Goal: Answer question/provide support

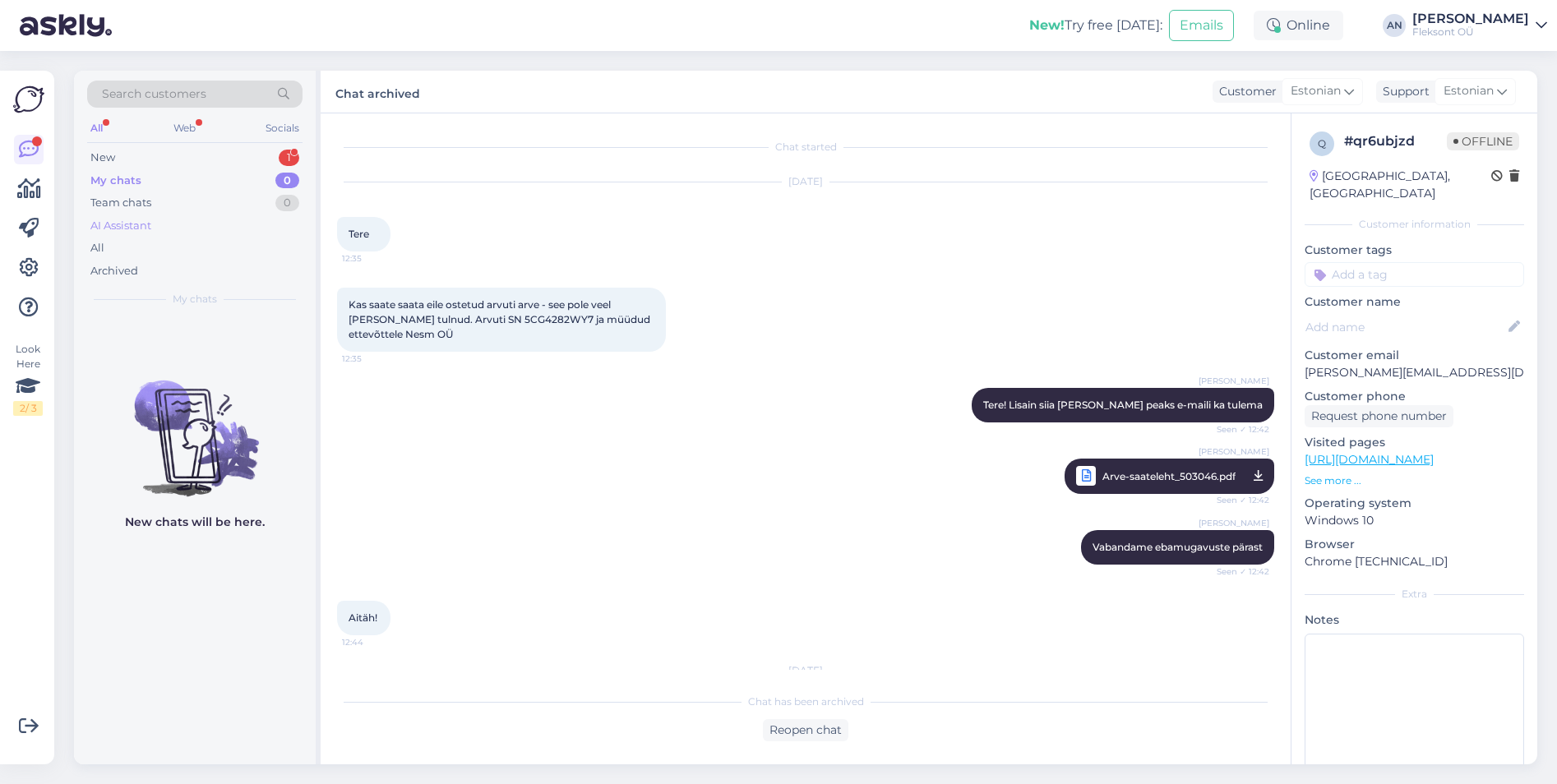
scroll to position [2374, 0]
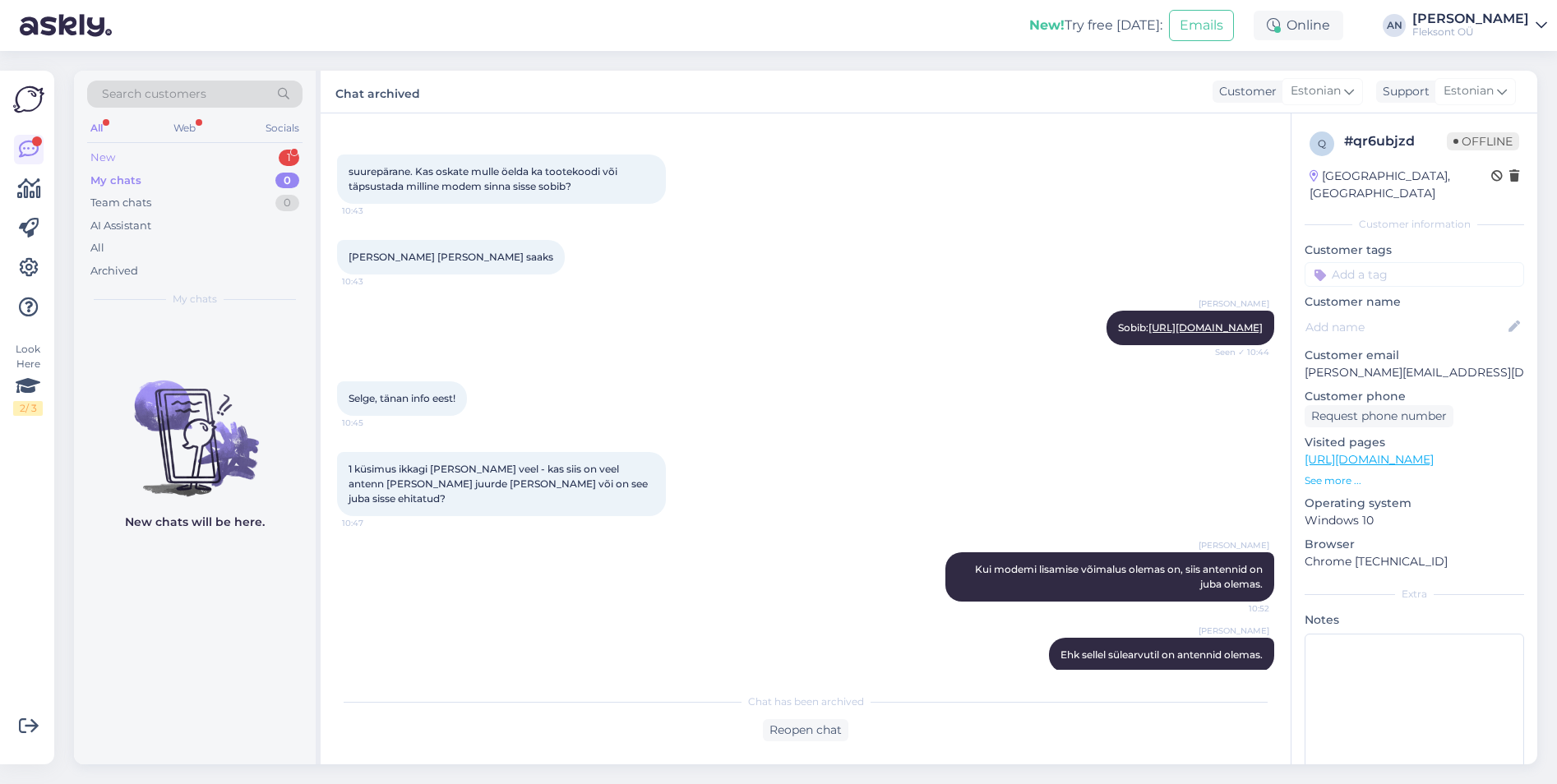
click at [127, 154] on div "New 1" at bounding box center [195, 158] width 216 height 23
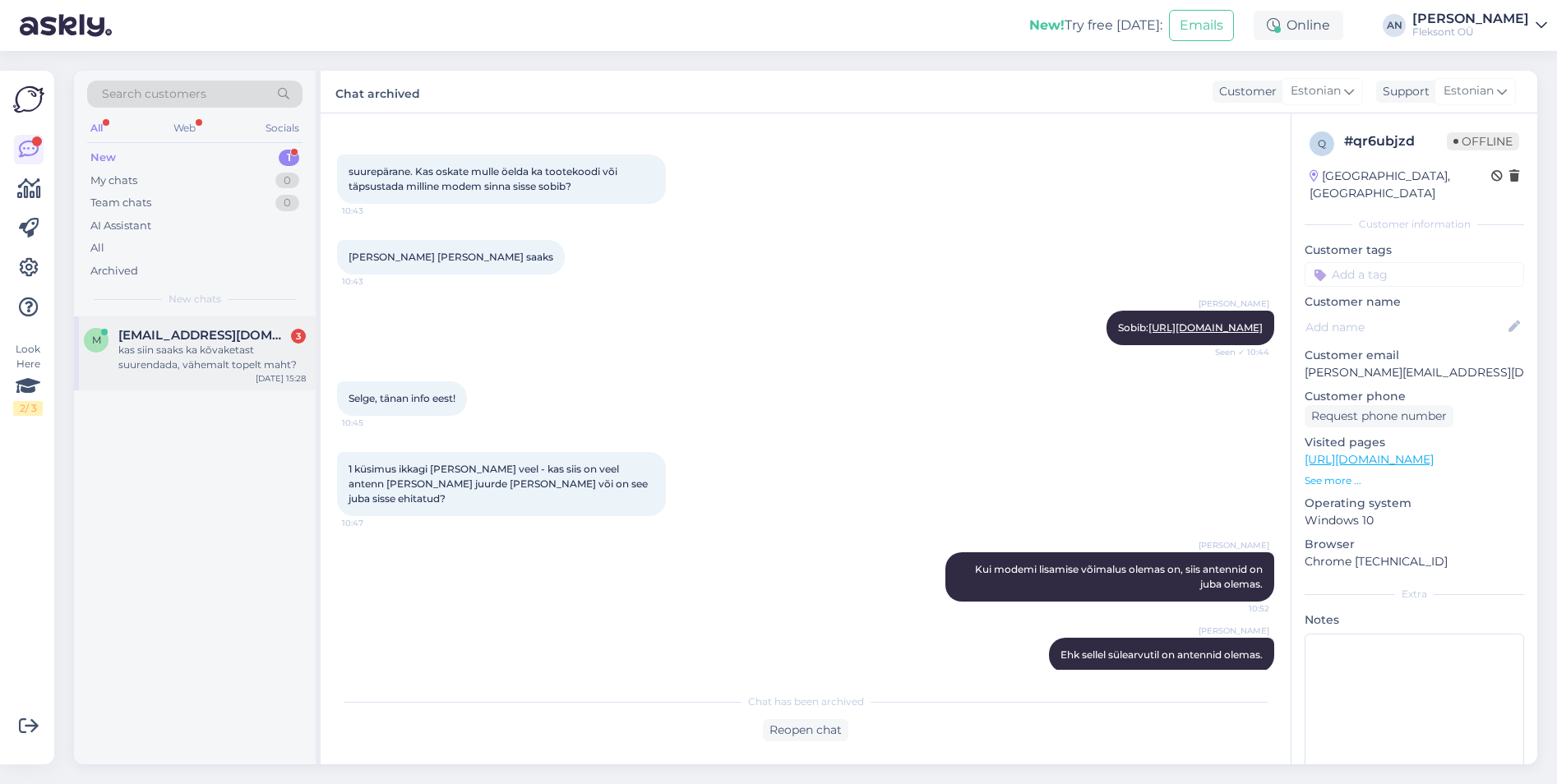
click at [187, 350] on div "kas siin saaks ka kõvaketast suurendada, vähemalt topelt maht?" at bounding box center [211, 357] width 187 height 30
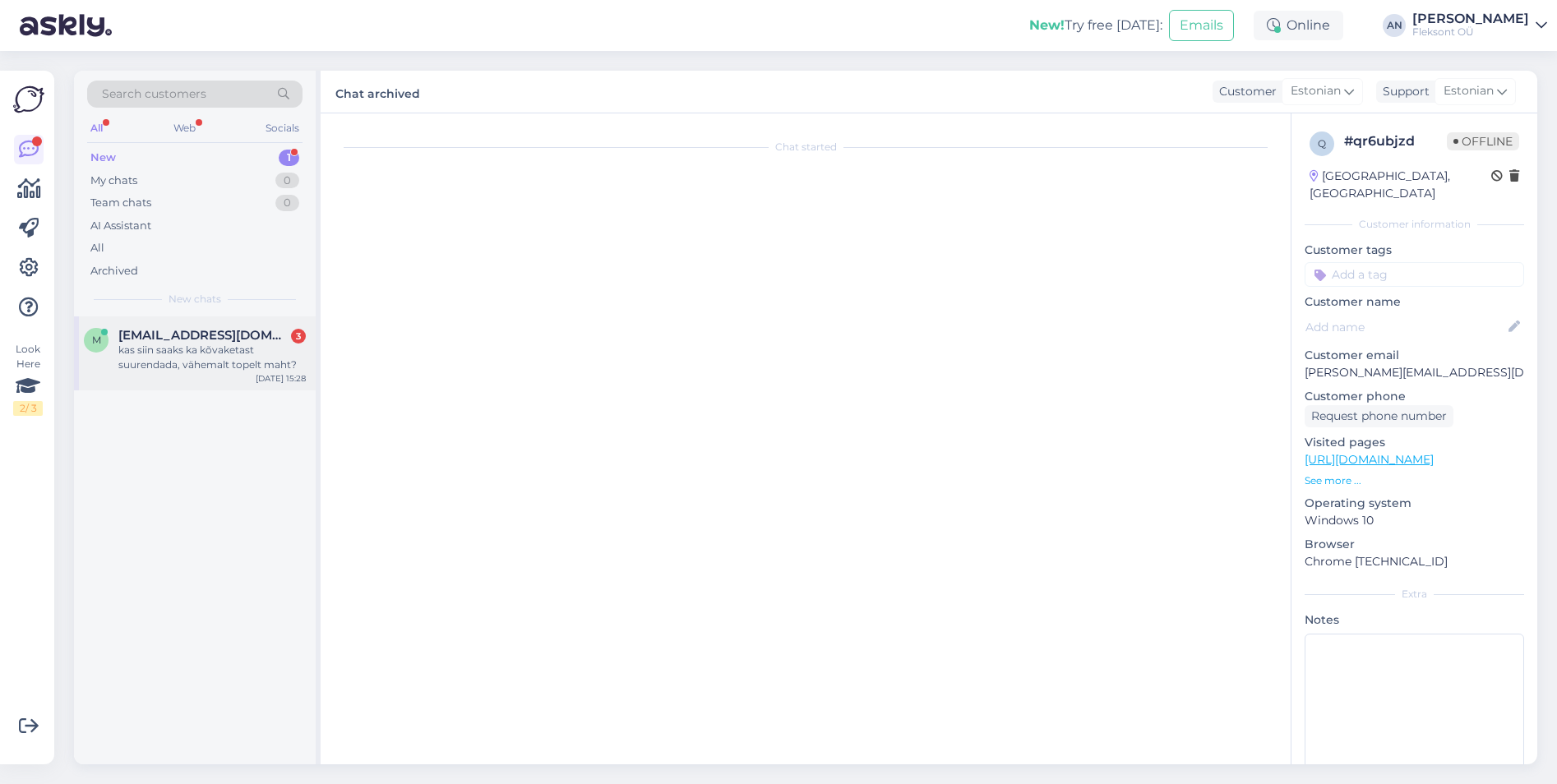
scroll to position [0, 0]
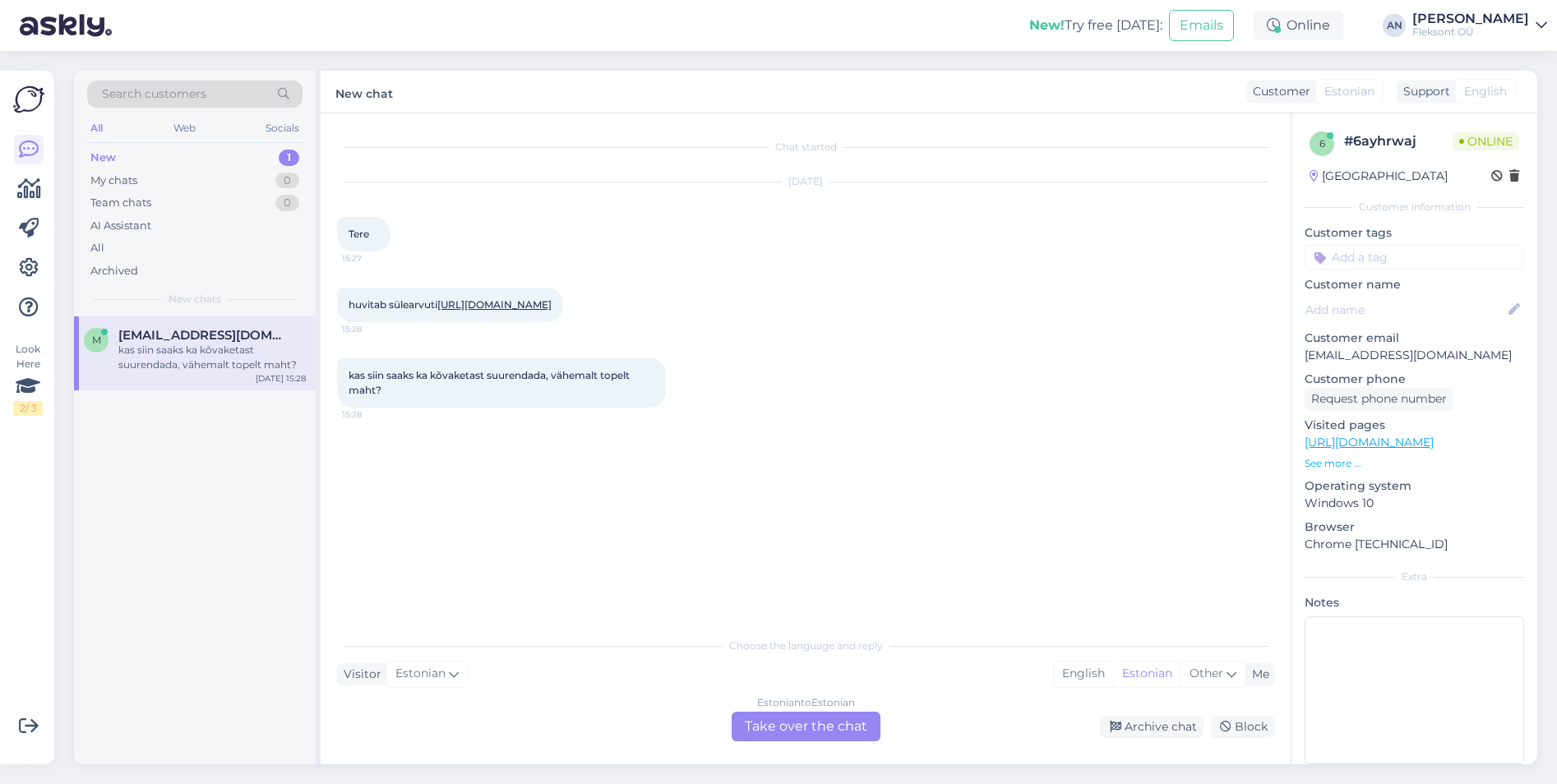
click at [880, 366] on div "kas siin saaks ka kõvaketast suurendada, vähemalt topelt maht? 15:28" at bounding box center [805, 383] width 937 height 85
click at [534, 305] on link "[URL][DOMAIN_NAME]" at bounding box center [495, 304] width 114 height 12
click at [800, 719] on div "Estonian to Estonian Take over the chat" at bounding box center [805, 727] width 149 height 30
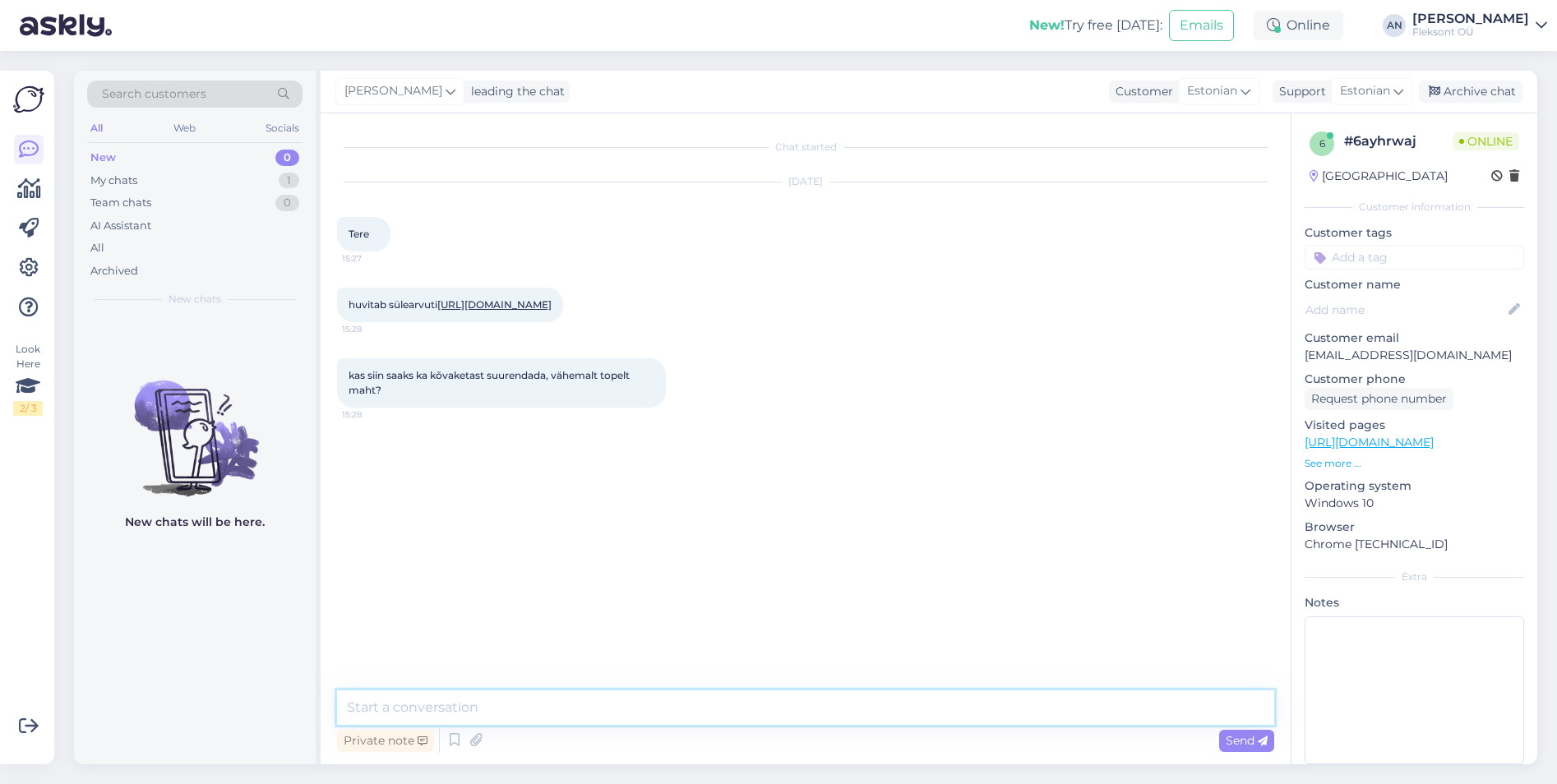
click at [586, 717] on textarea at bounding box center [805, 707] width 937 height 34
type textarea "Tere"
type textarea "SSD-d saab vahetada"
paste textarea "[URL][DOMAIN_NAME]"
type textarea "[URL][DOMAIN_NAME]"
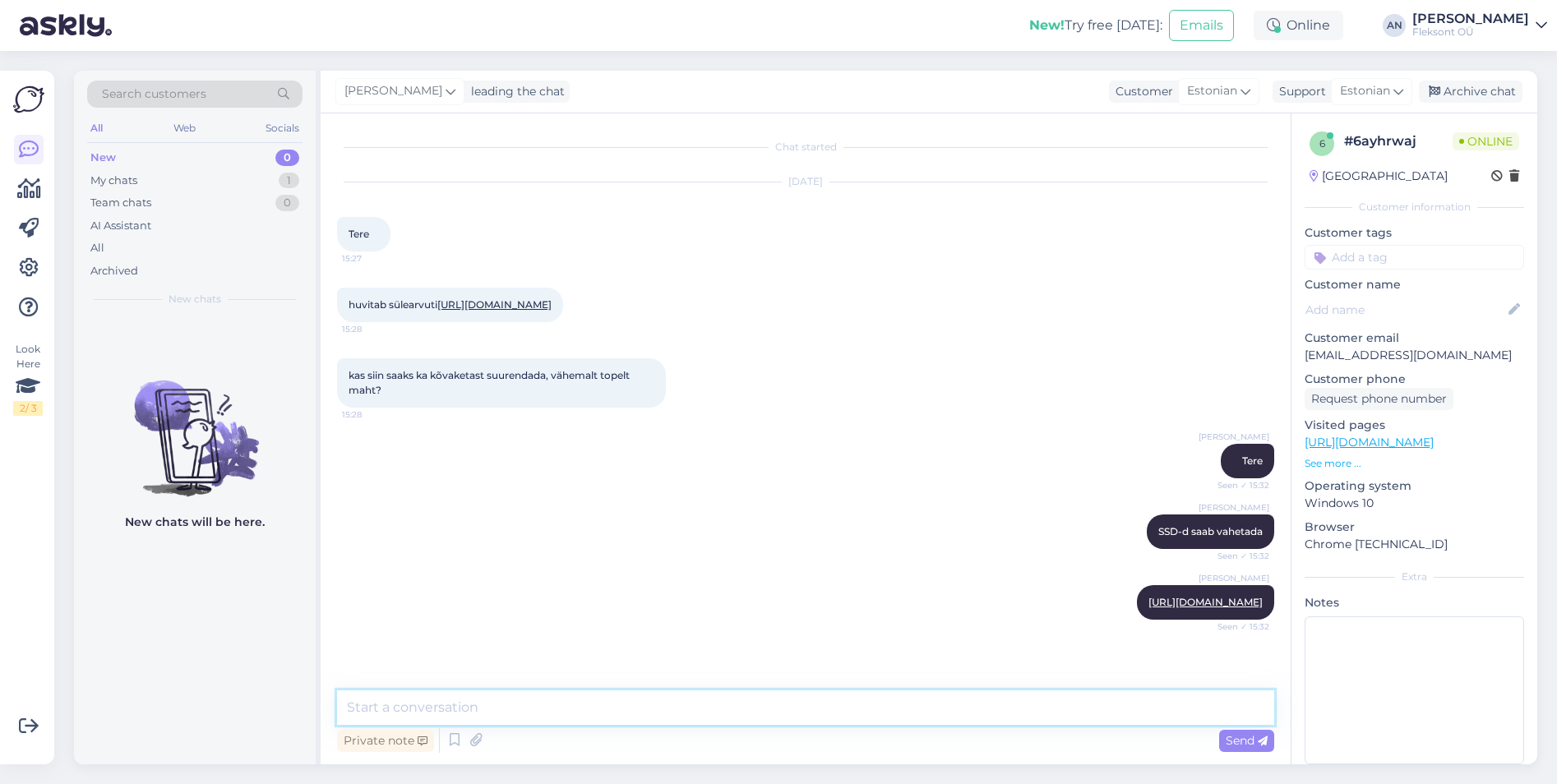
scroll to position [62, 0]
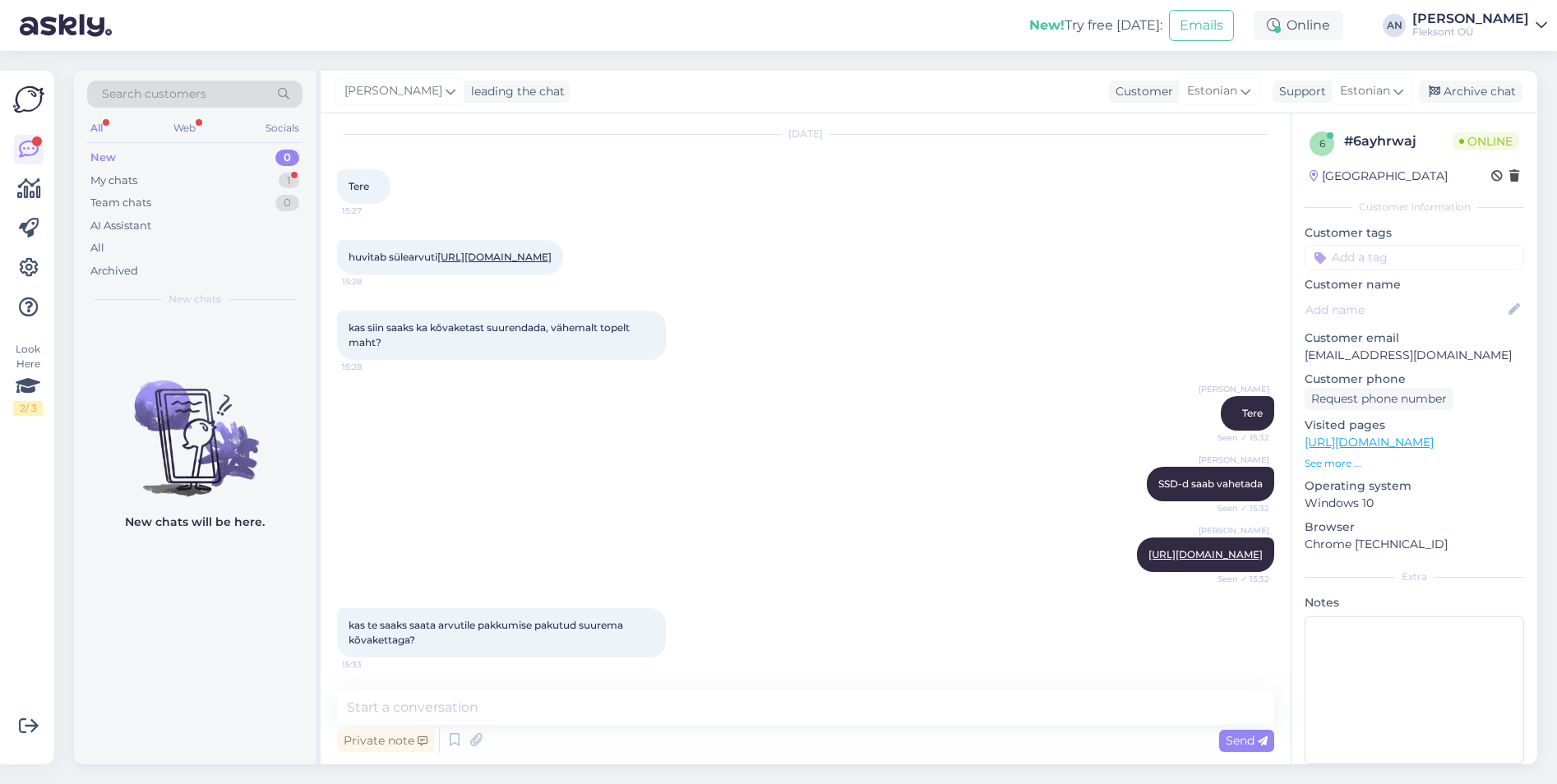
click at [482, 251] on link "[URL][DOMAIN_NAME]" at bounding box center [495, 257] width 114 height 12
click at [512, 704] on textarea at bounding box center [805, 707] width 937 height 34
type textarea "Jah, saame ikka"
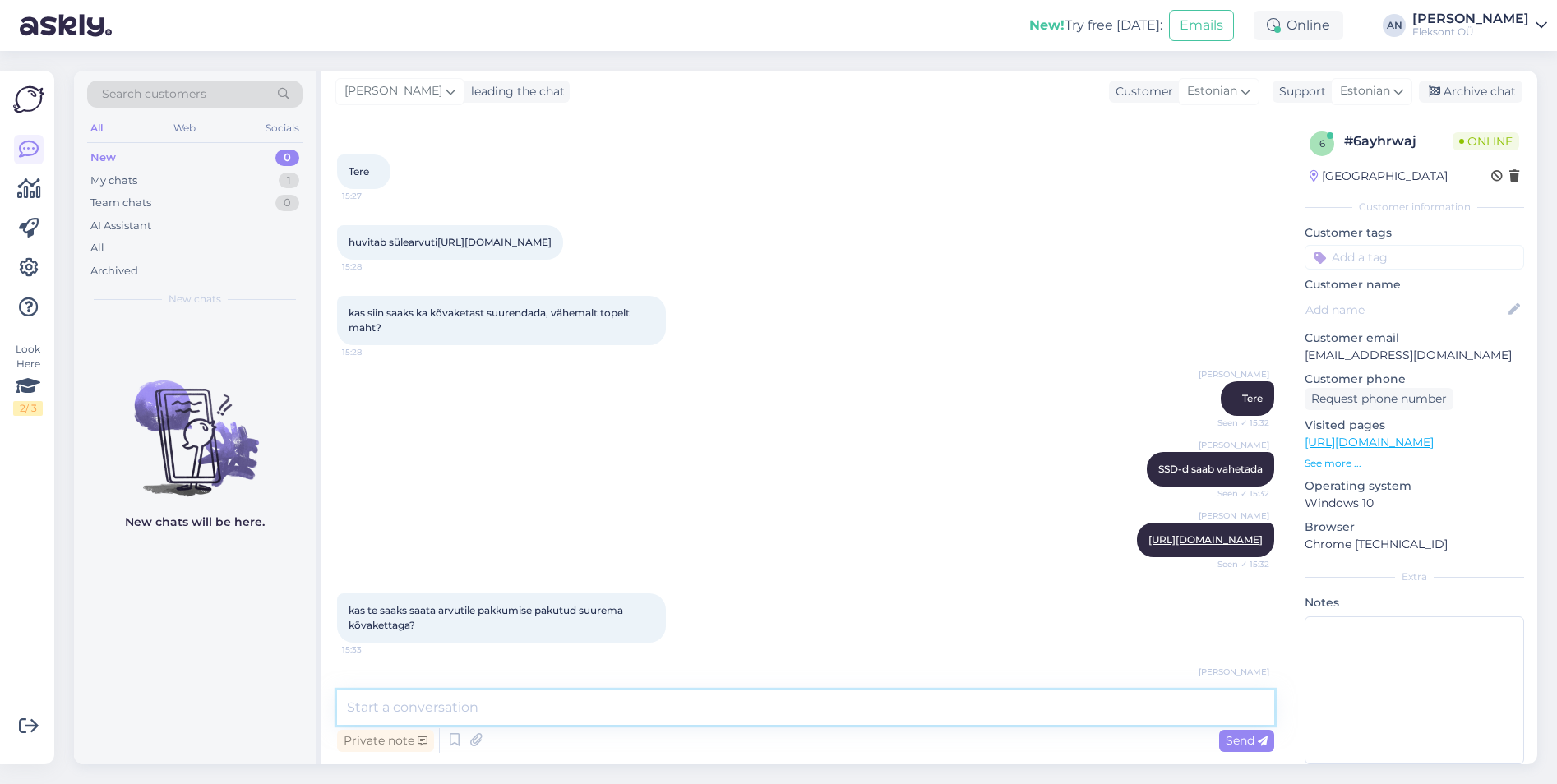
scroll to position [133, 0]
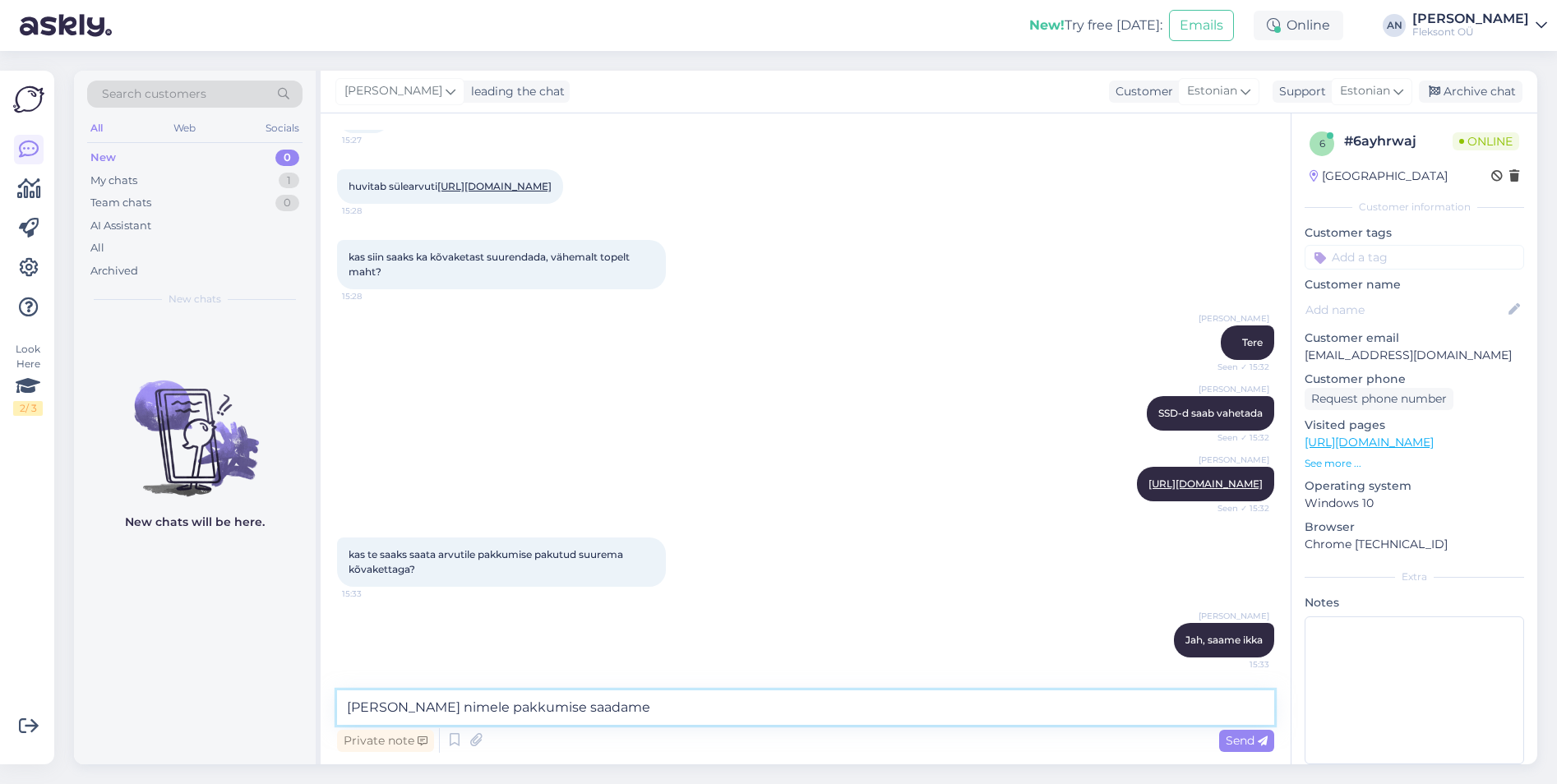
type textarea "[PERSON_NAME] nimele pakkumise saadame?"
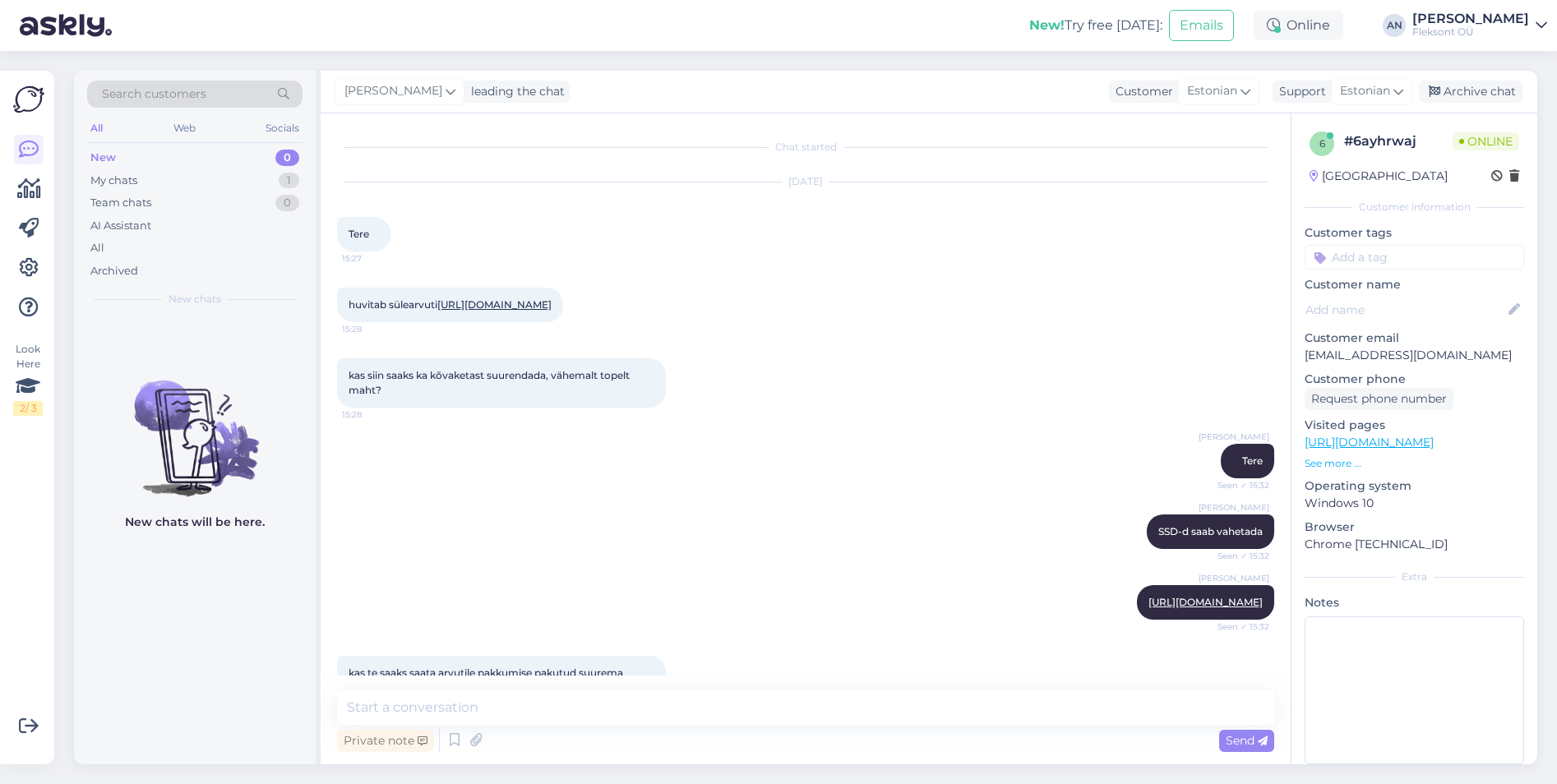
scroll to position [0, 0]
click at [530, 701] on textarea at bounding box center [805, 707] width 937 height 34
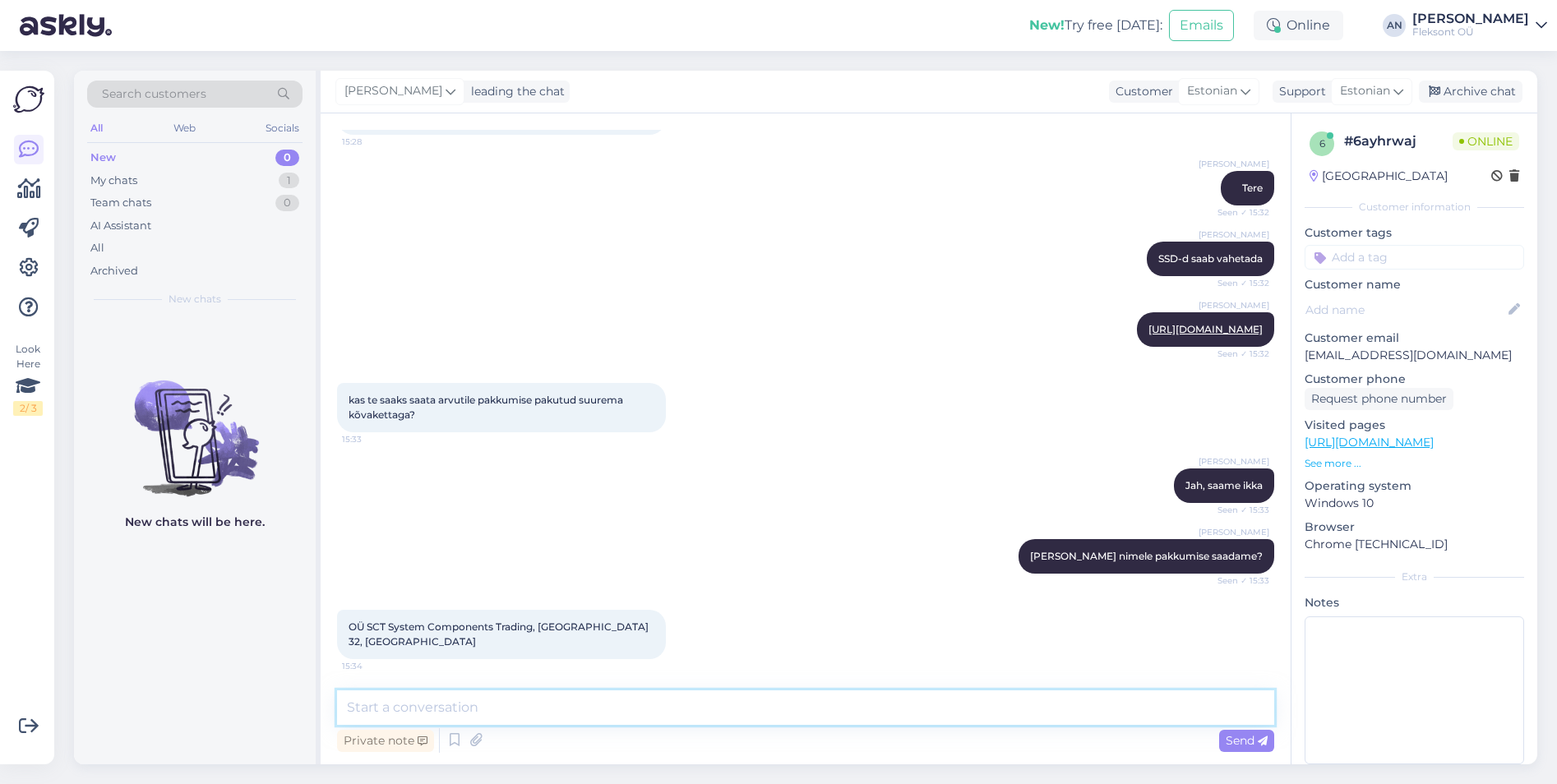
scroll to position [416, 0]
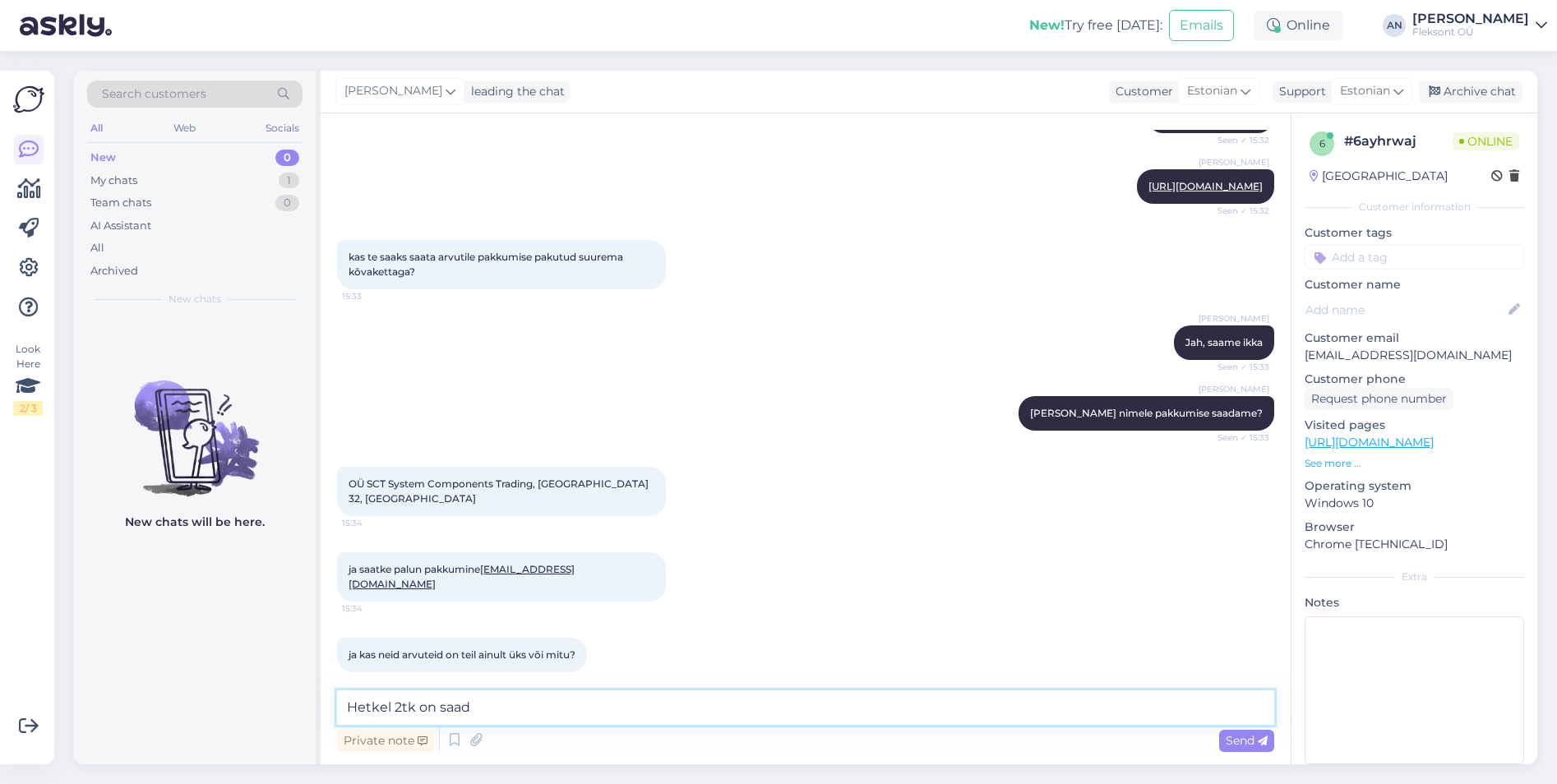
type textarea "Hetkel 2tk on saada"
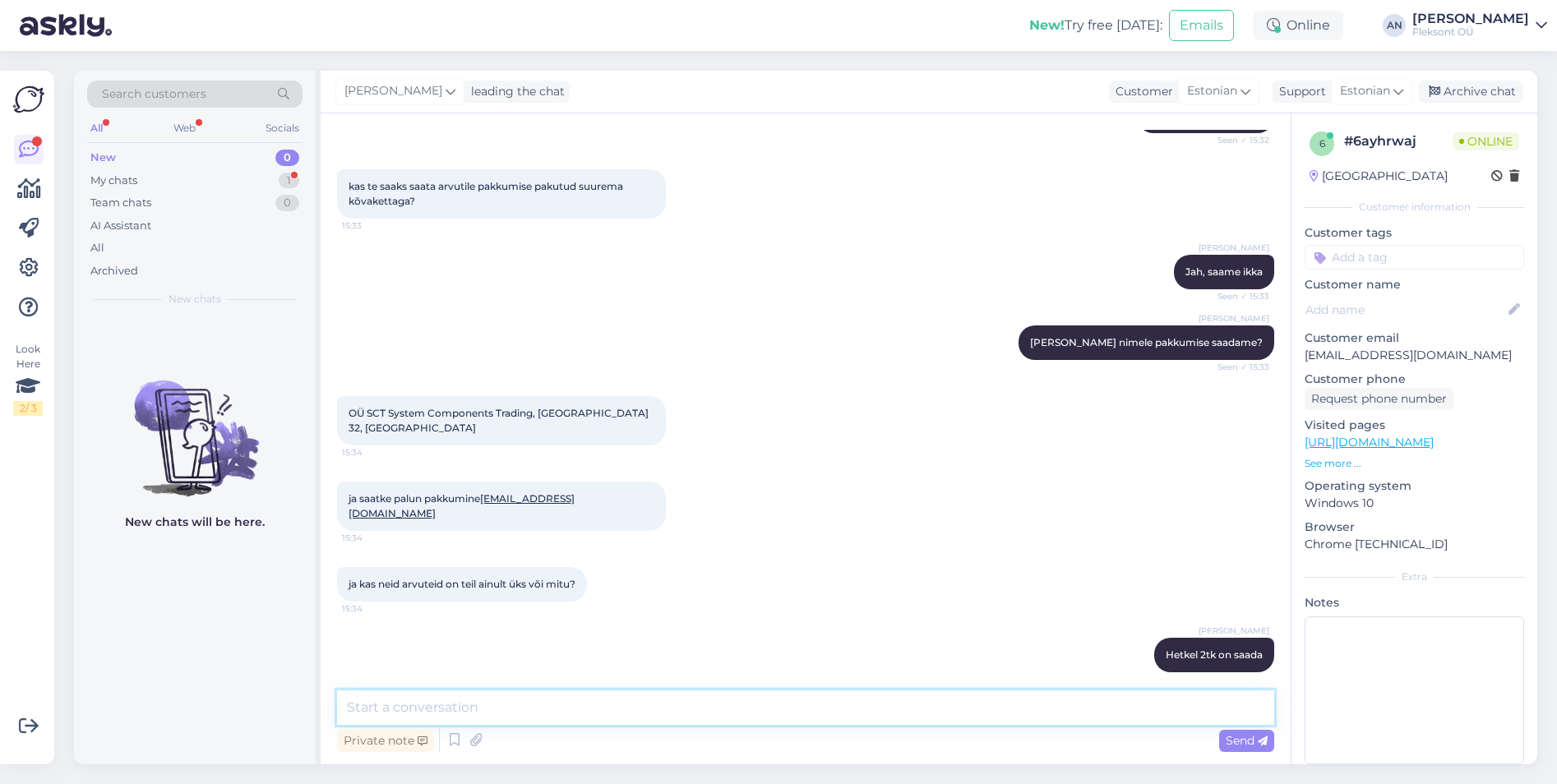
scroll to position [572, 0]
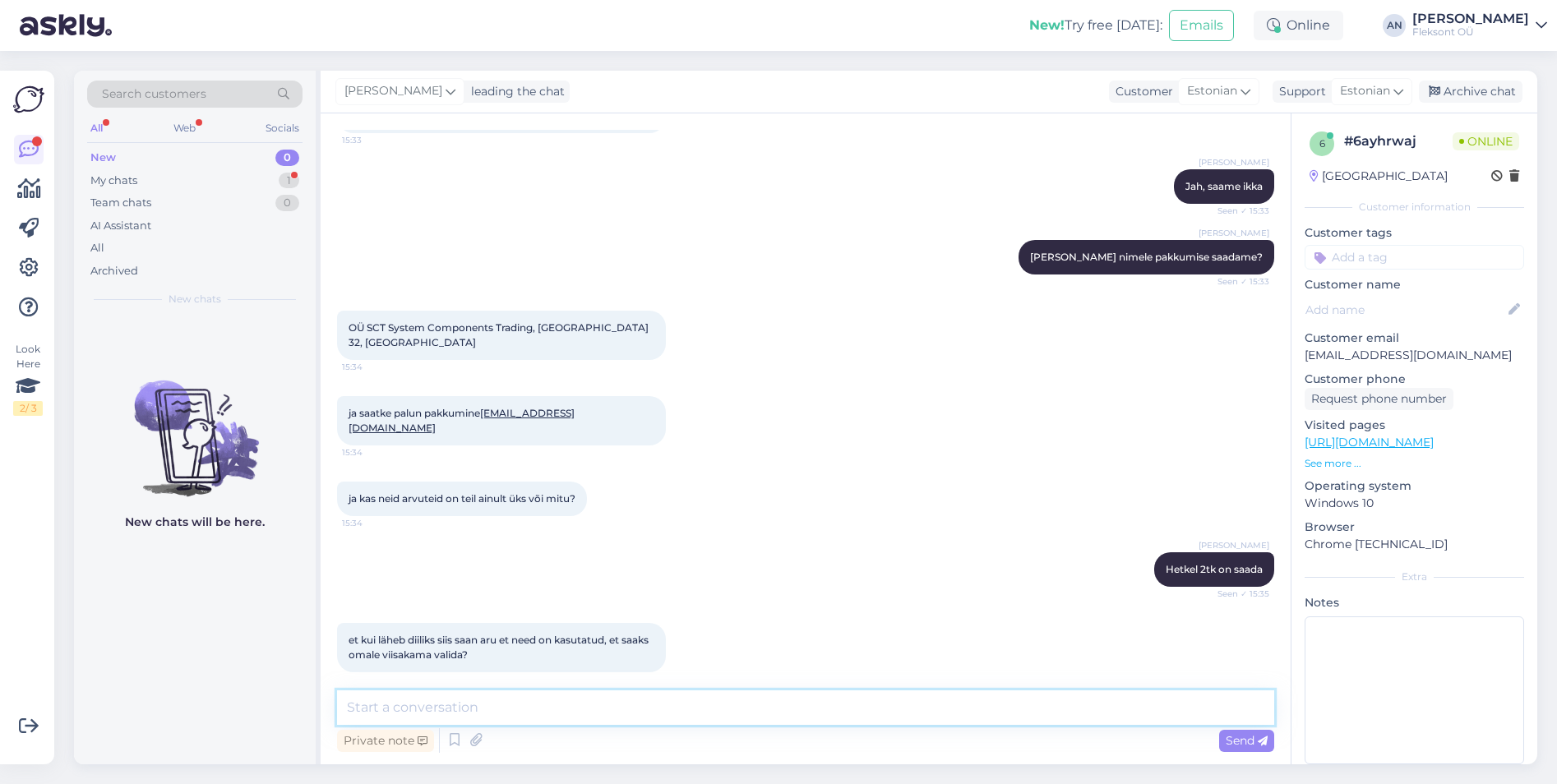
click at [408, 704] on textarea at bounding box center [805, 707] width 937 height 34
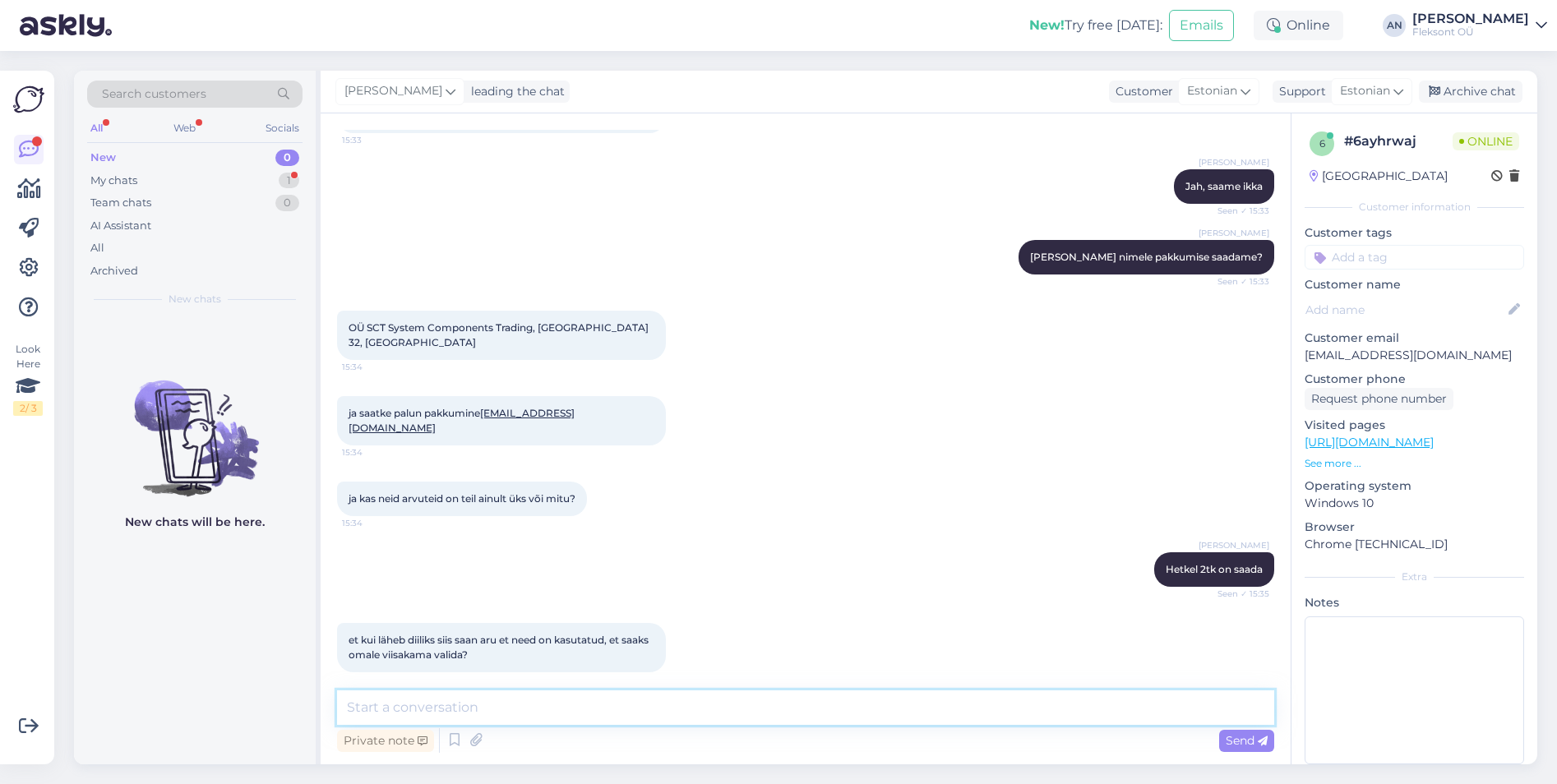
click at [408, 704] on textarea at bounding box center [805, 707] width 937 height 34
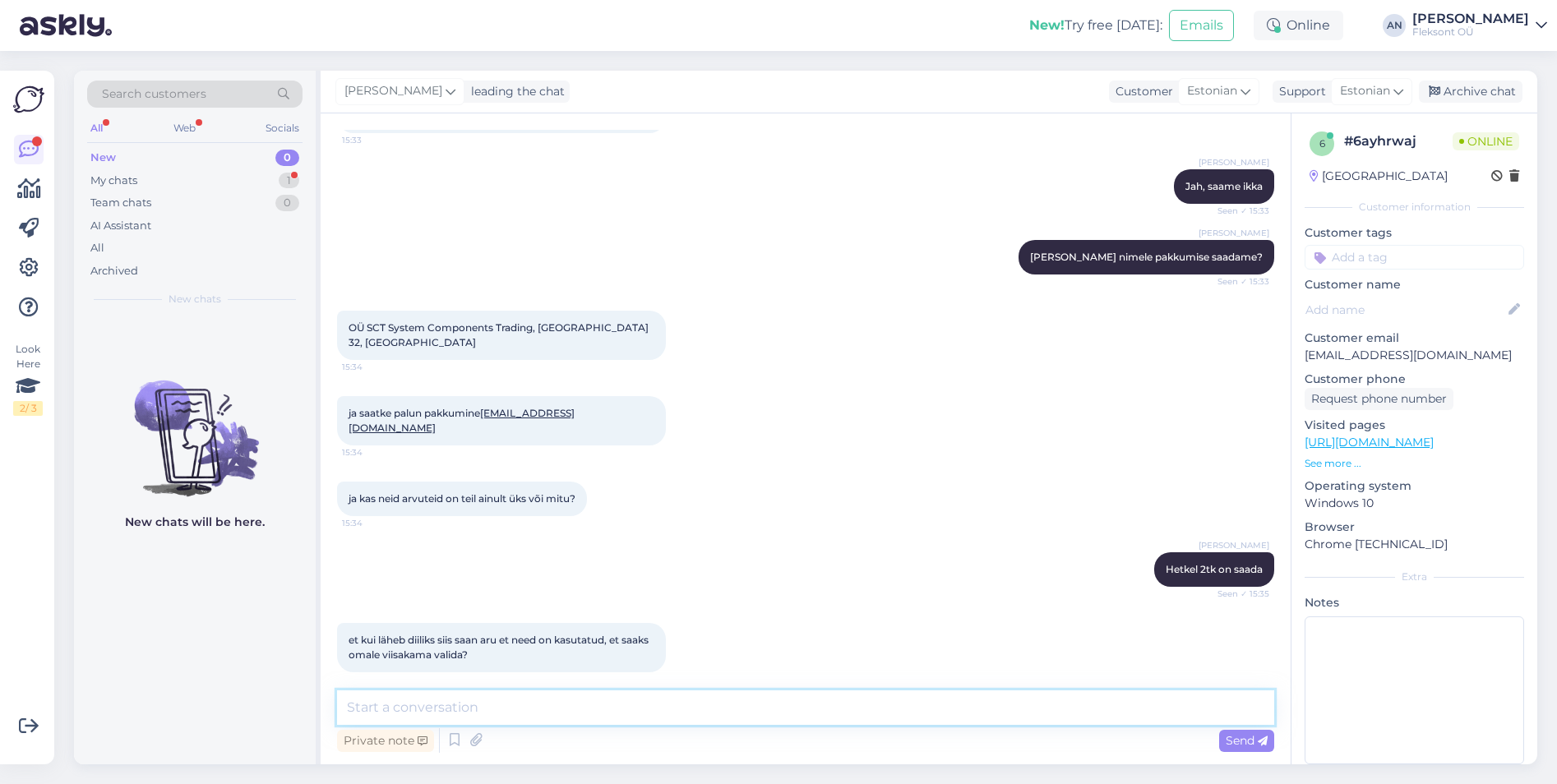
click at [408, 704] on textarea at bounding box center [805, 707] width 937 height 34
type textarea "[PERSON_NAME] ostu ajal on mitu, siis saate parema välja valida"
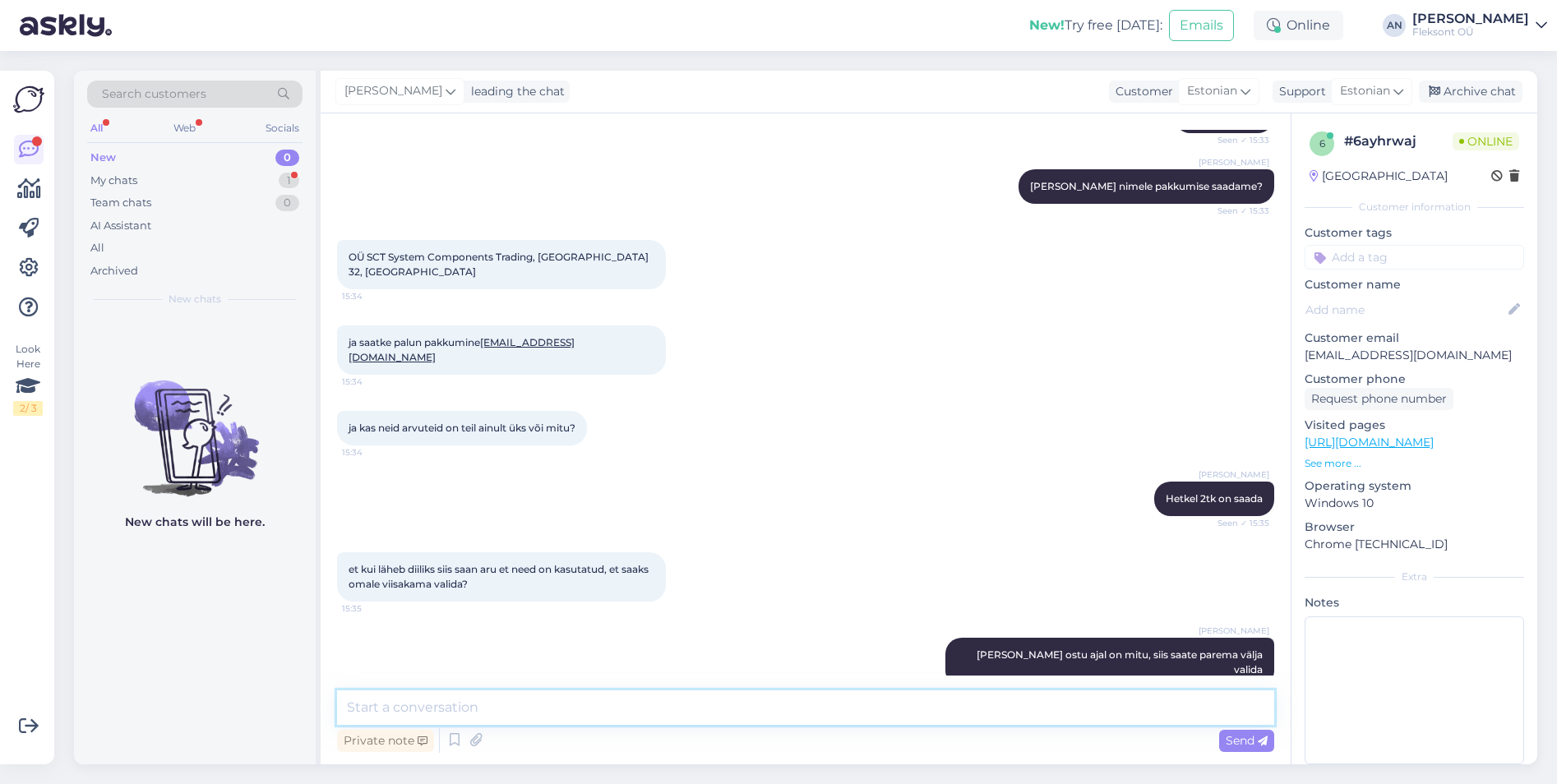
scroll to position [714, 0]
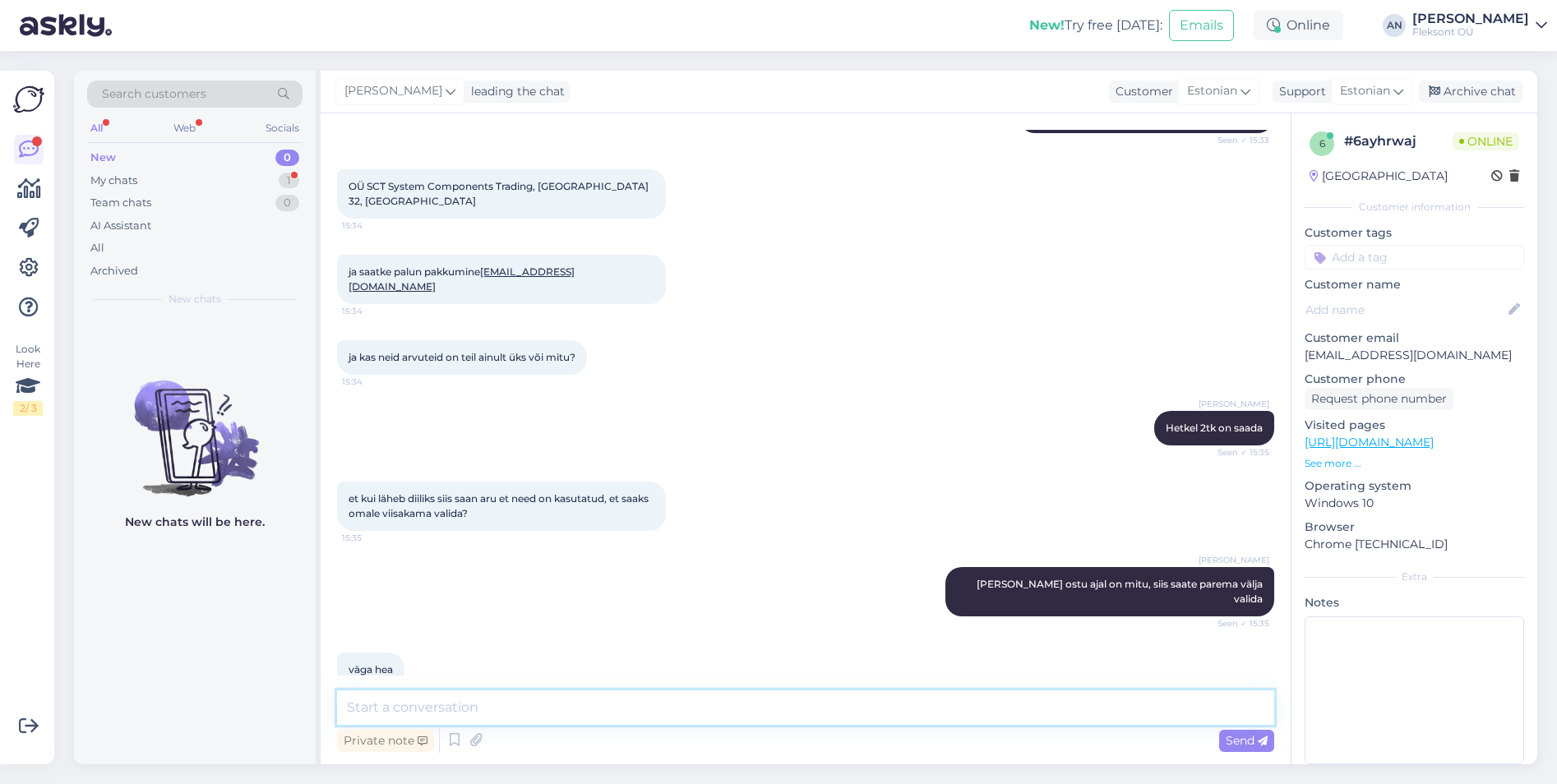
click at [491, 700] on textarea at bounding box center [805, 707] width 937 height 34
click at [491, 707] on textarea at bounding box center [805, 707] width 937 height 34
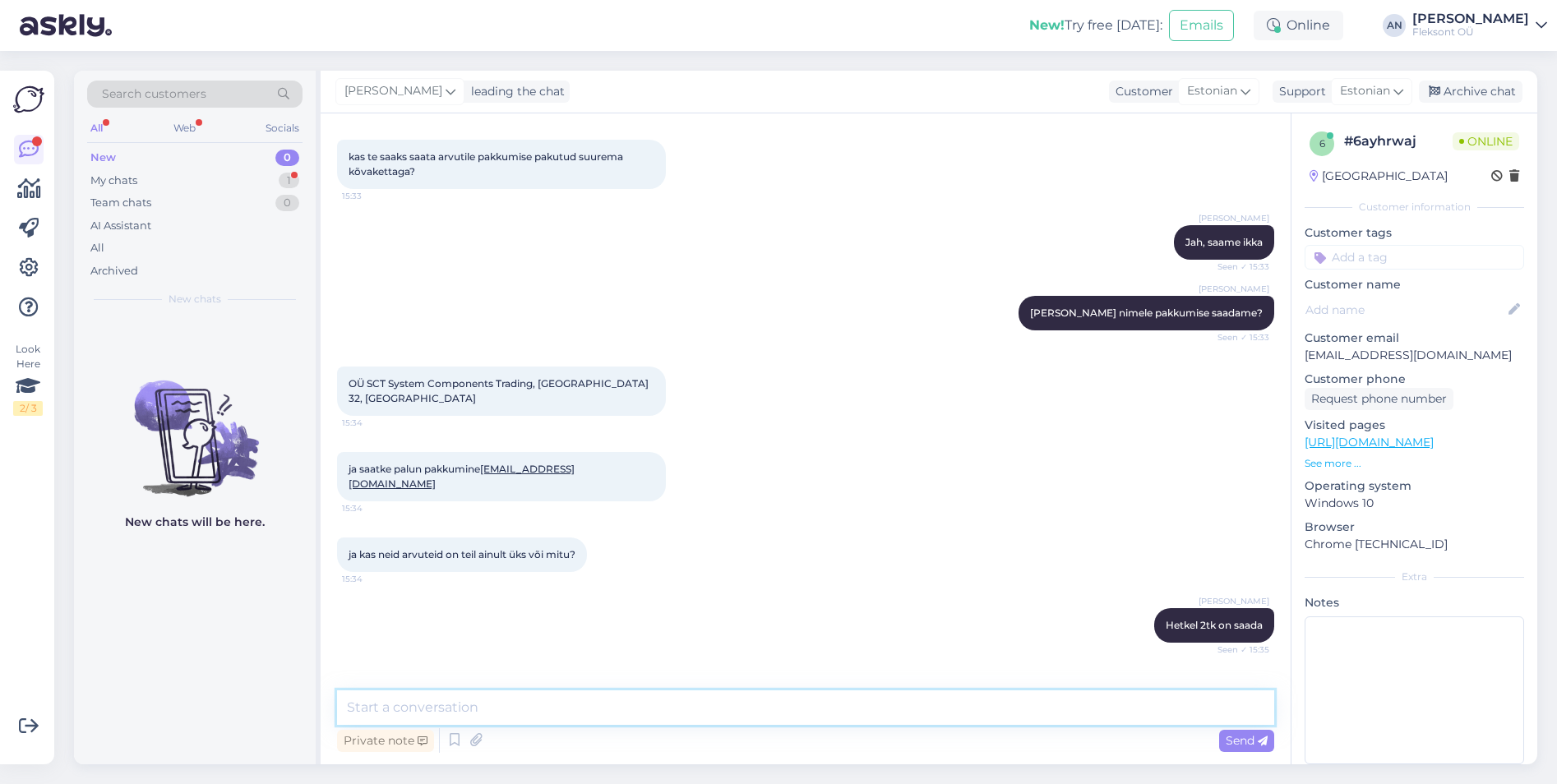
scroll to position [467, 0]
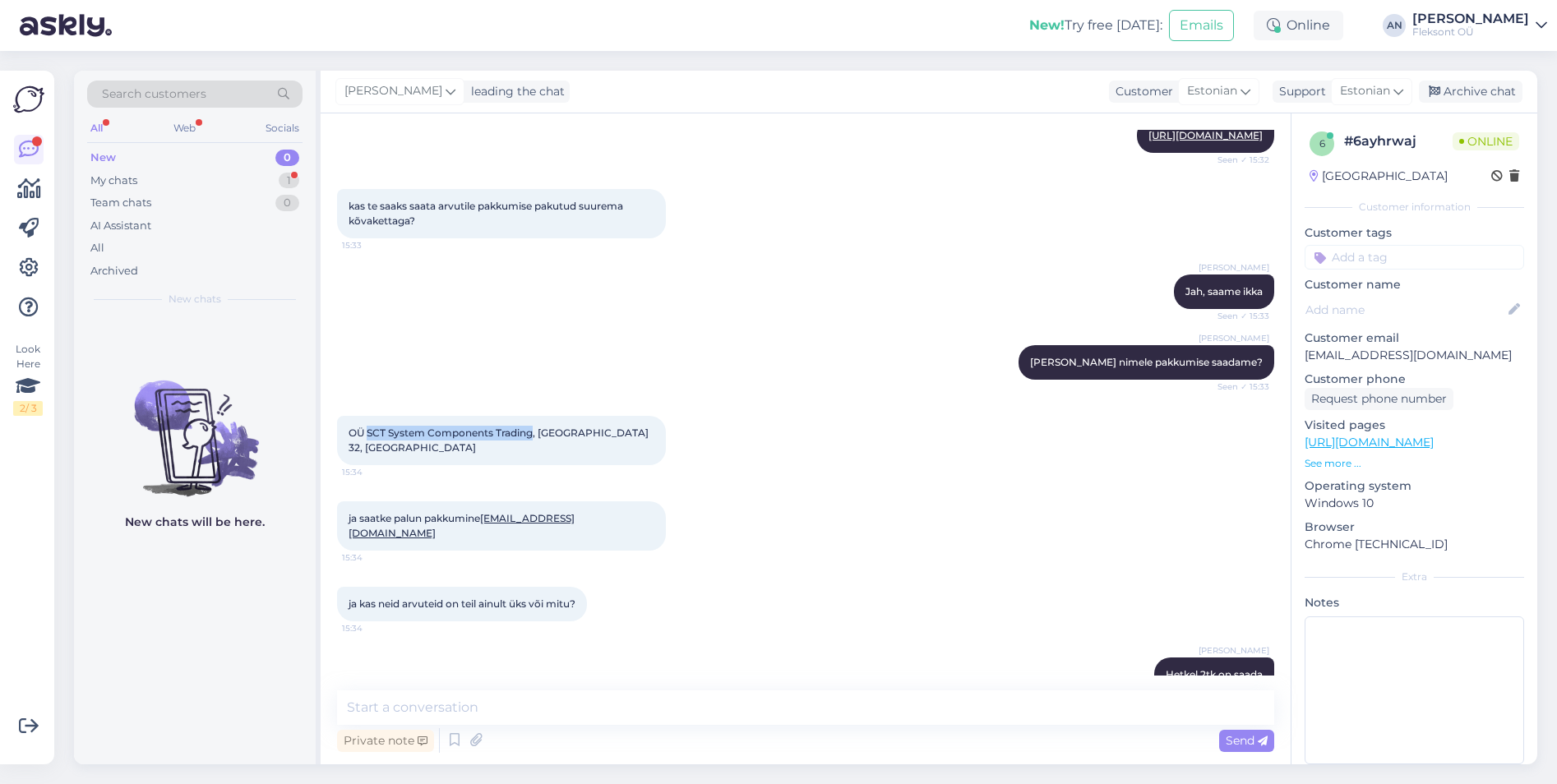
drag, startPoint x: 368, startPoint y: 446, endPoint x: 532, endPoint y: 446, distance: 164.0
click at [532, 446] on span "OÜ SCT System Components Trading, [GEOGRAPHIC_DATA] 32, [GEOGRAPHIC_DATA]" at bounding box center [500, 440] width 303 height 27
copy span "SCT System Components Trading"
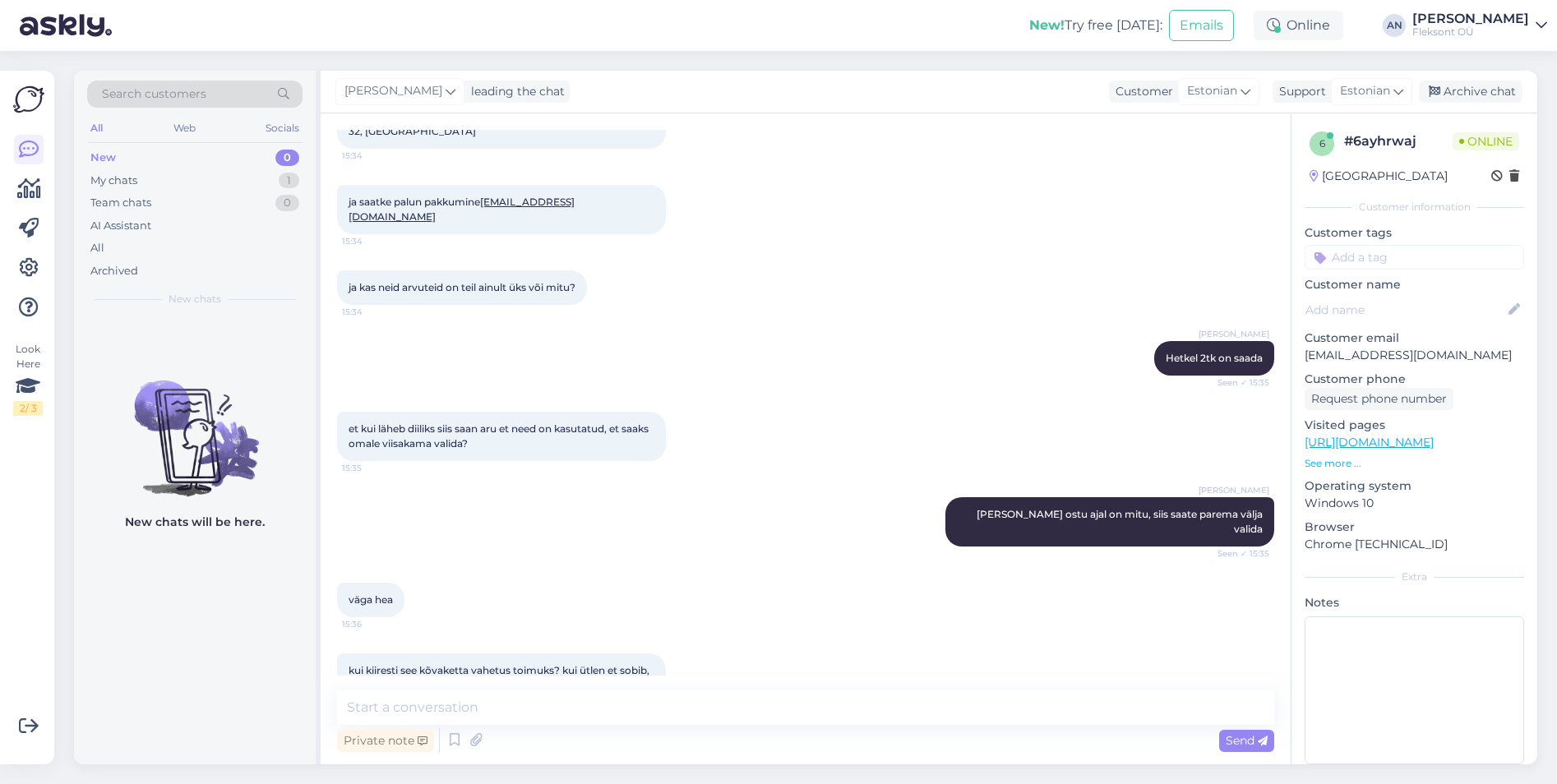
scroll to position [799, 0]
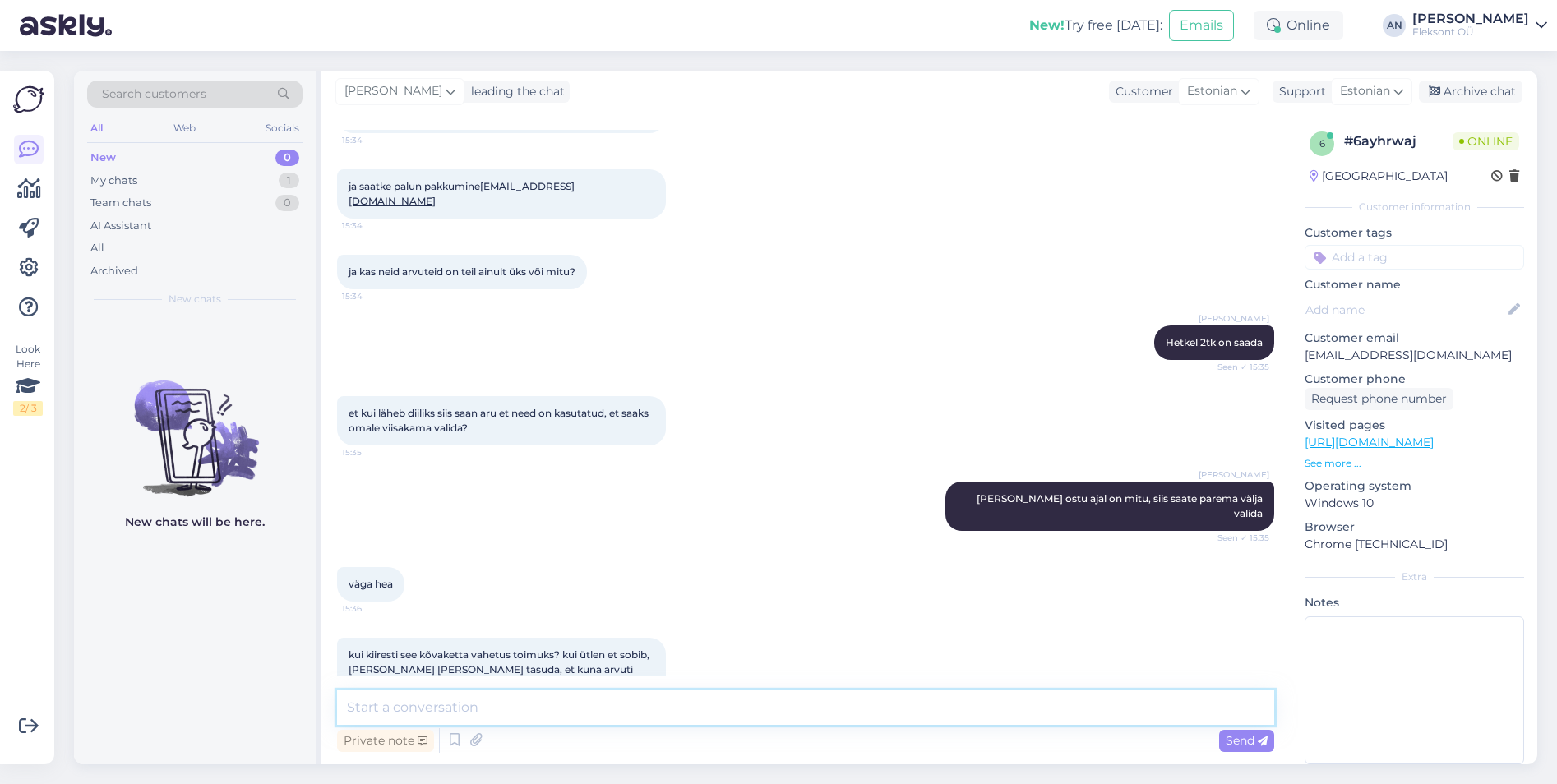
click at [485, 692] on textarea at bounding box center [805, 707] width 937 height 34
type textarea "K"
type textarea "W"
type textarea "Kui SSD on ka kohapeal olemas siis [PERSON_NAME] päeval kindlasti järgi tulles …"
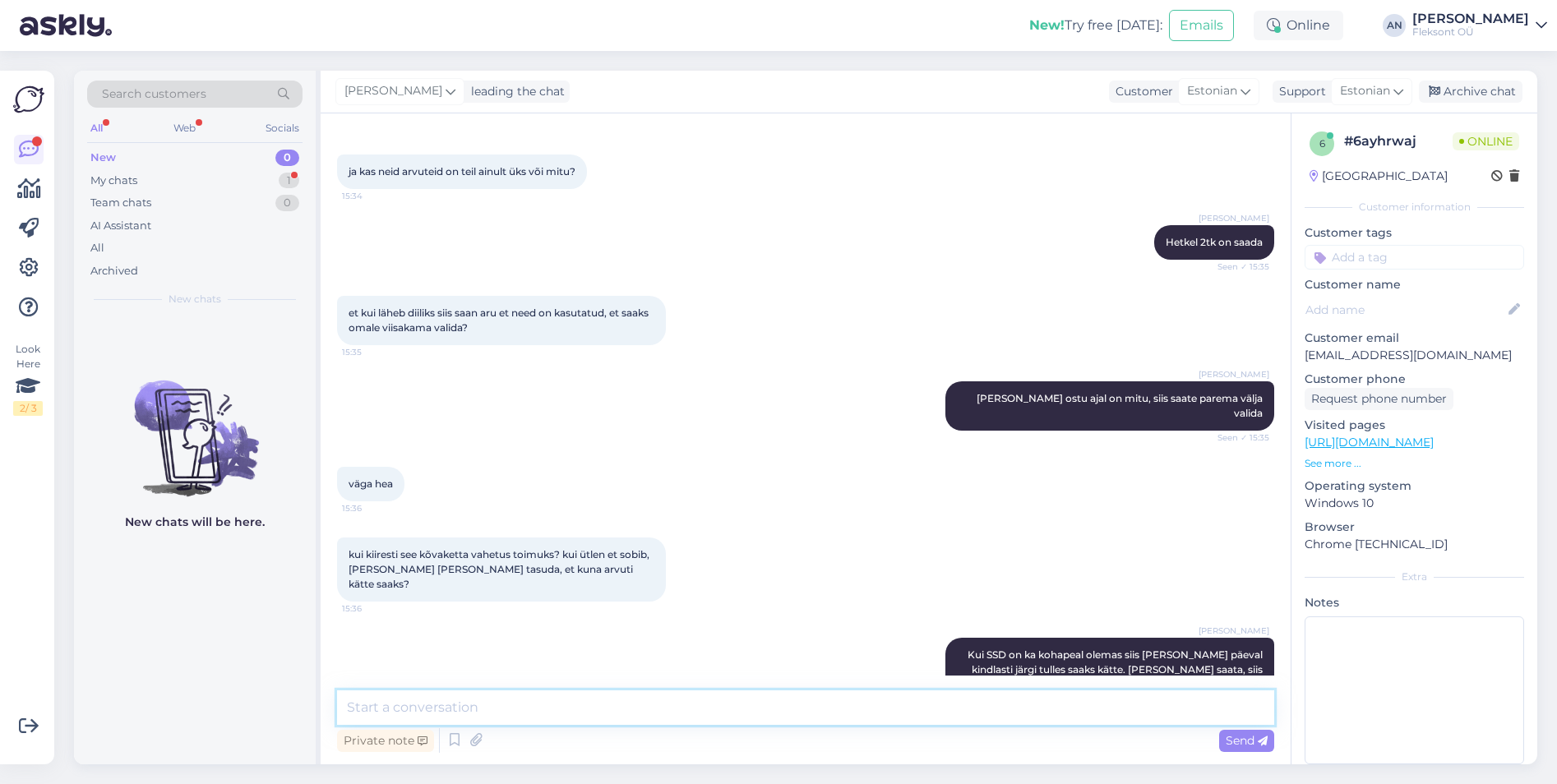
scroll to position [1055, 0]
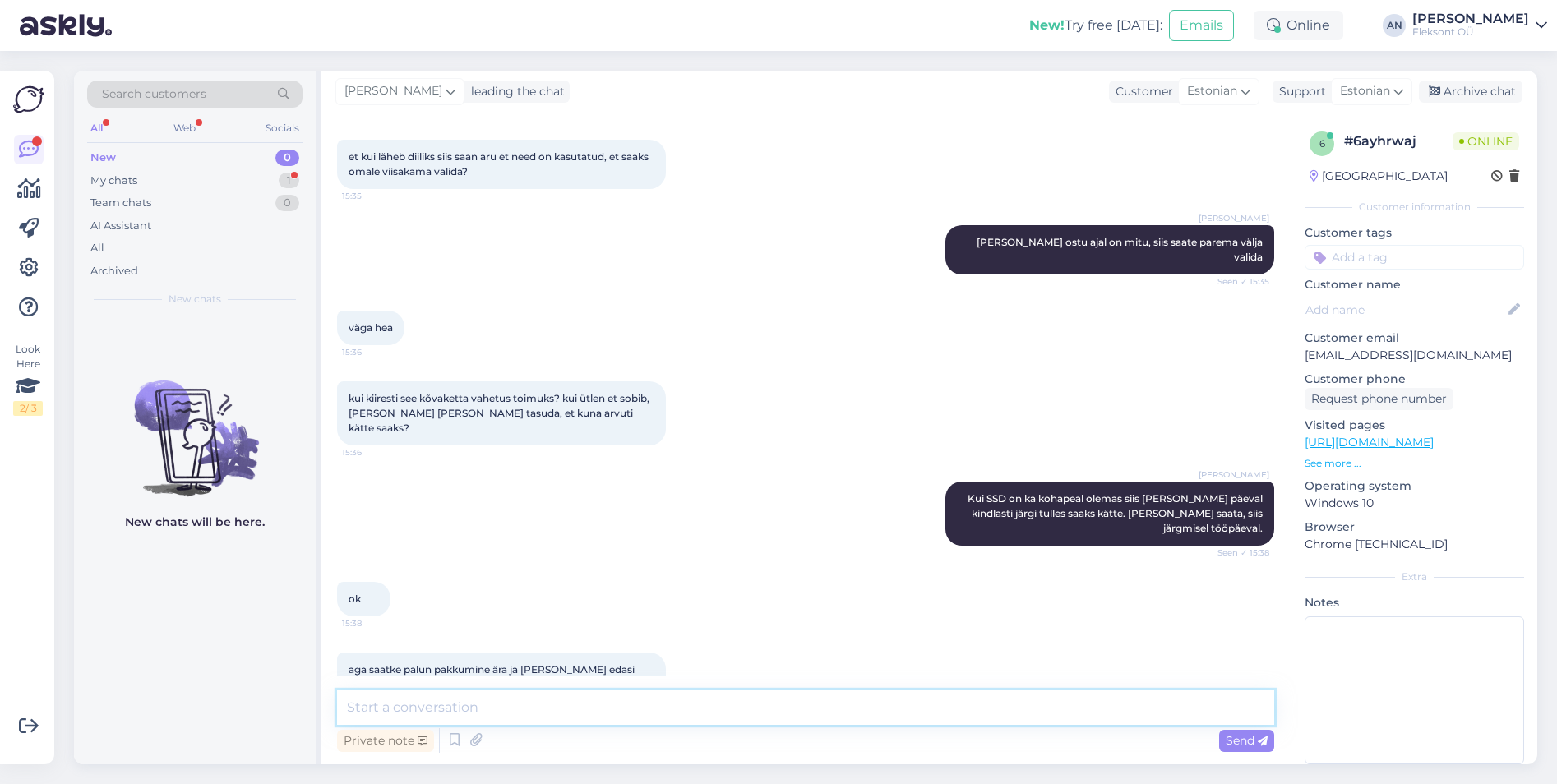
click at [467, 692] on textarea at bounding box center [805, 707] width 937 height 34
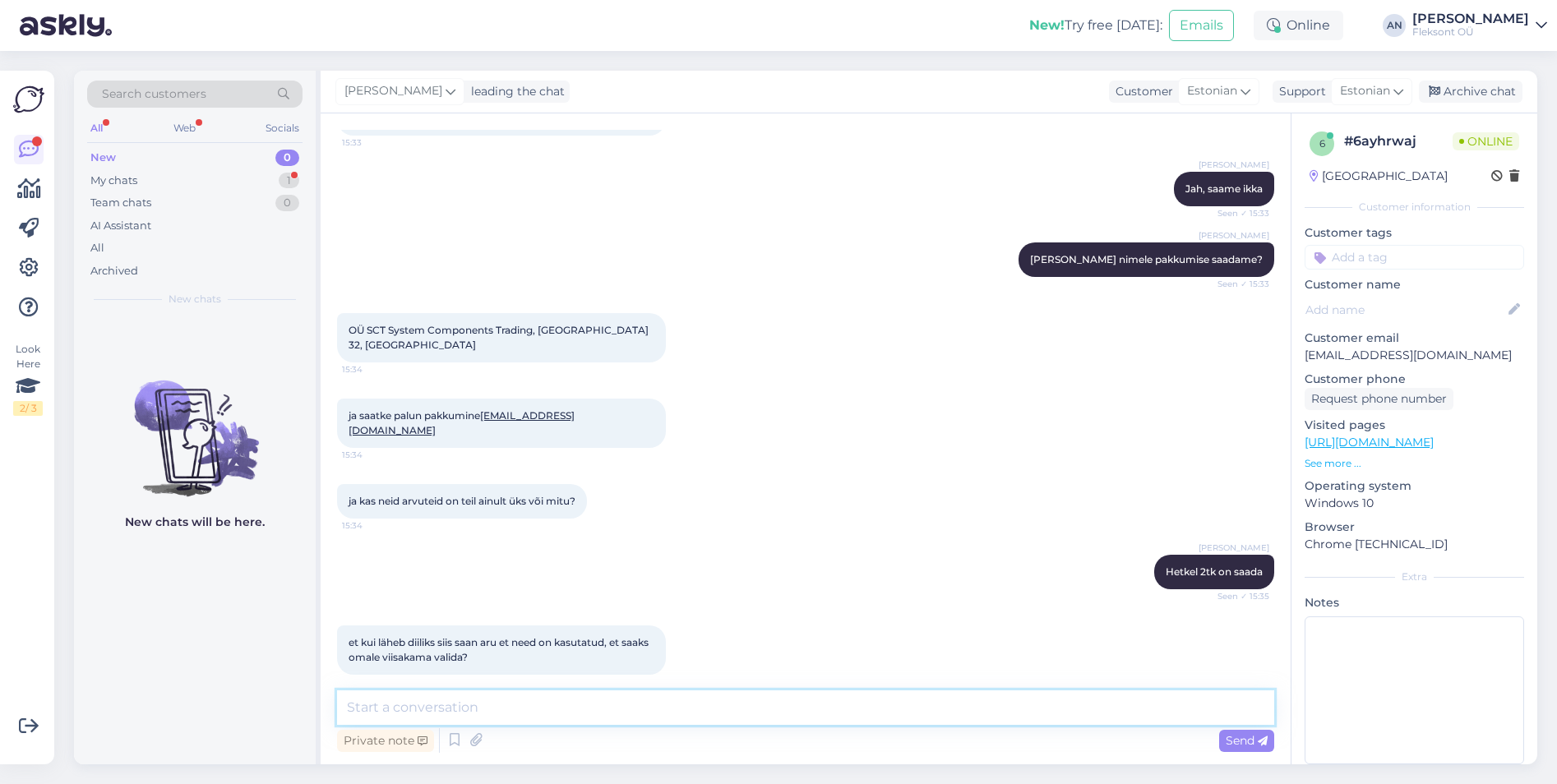
scroll to position [562, 0]
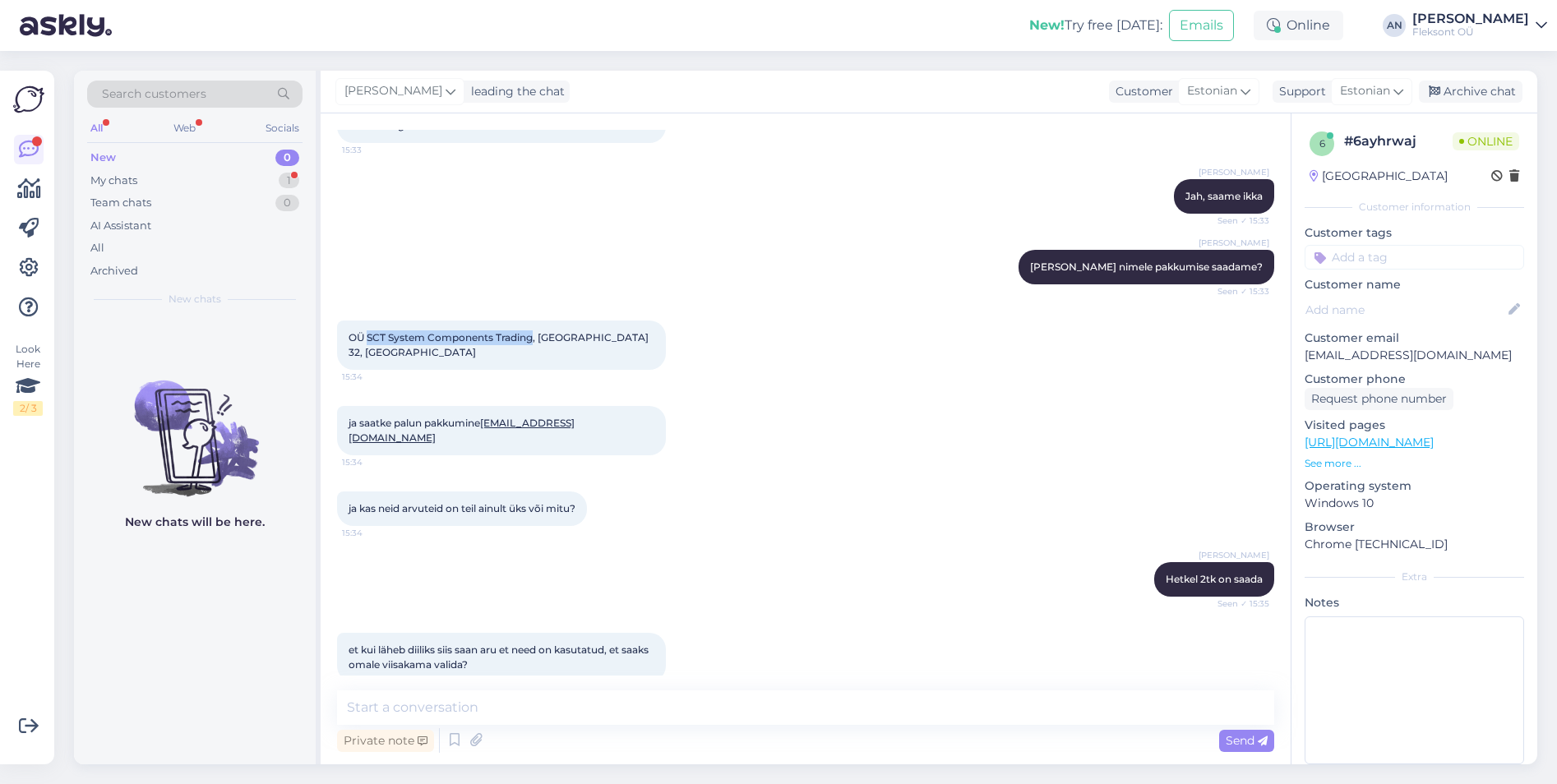
drag, startPoint x: 368, startPoint y: 351, endPoint x: 534, endPoint y: 349, distance: 166.0
click at [534, 349] on span "OÜ SCT System Components Trading, [GEOGRAPHIC_DATA] 32, [GEOGRAPHIC_DATA]" at bounding box center [500, 344] width 303 height 27
copy span "SCT System Components Trading"
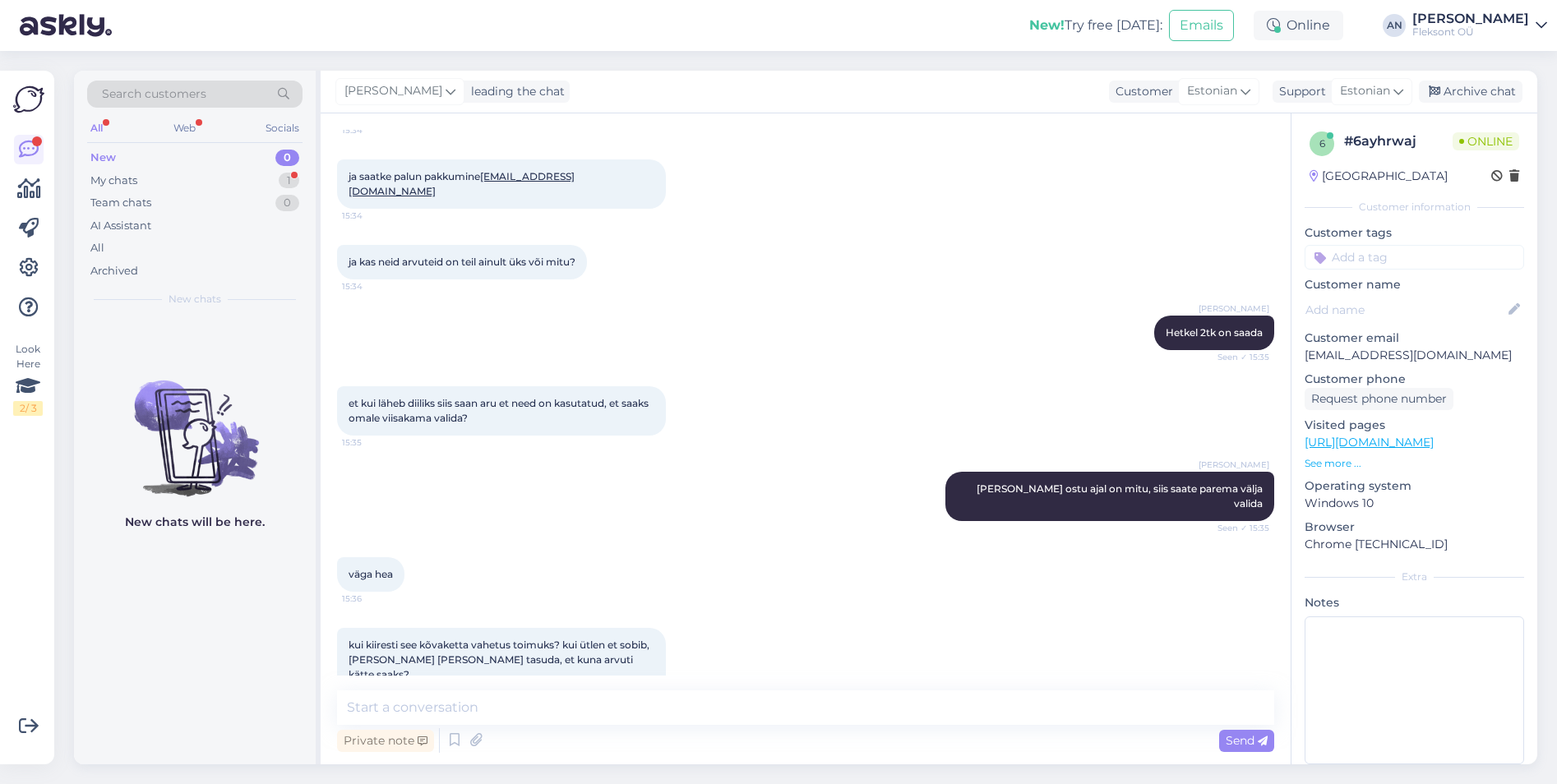
scroll to position [1055, 0]
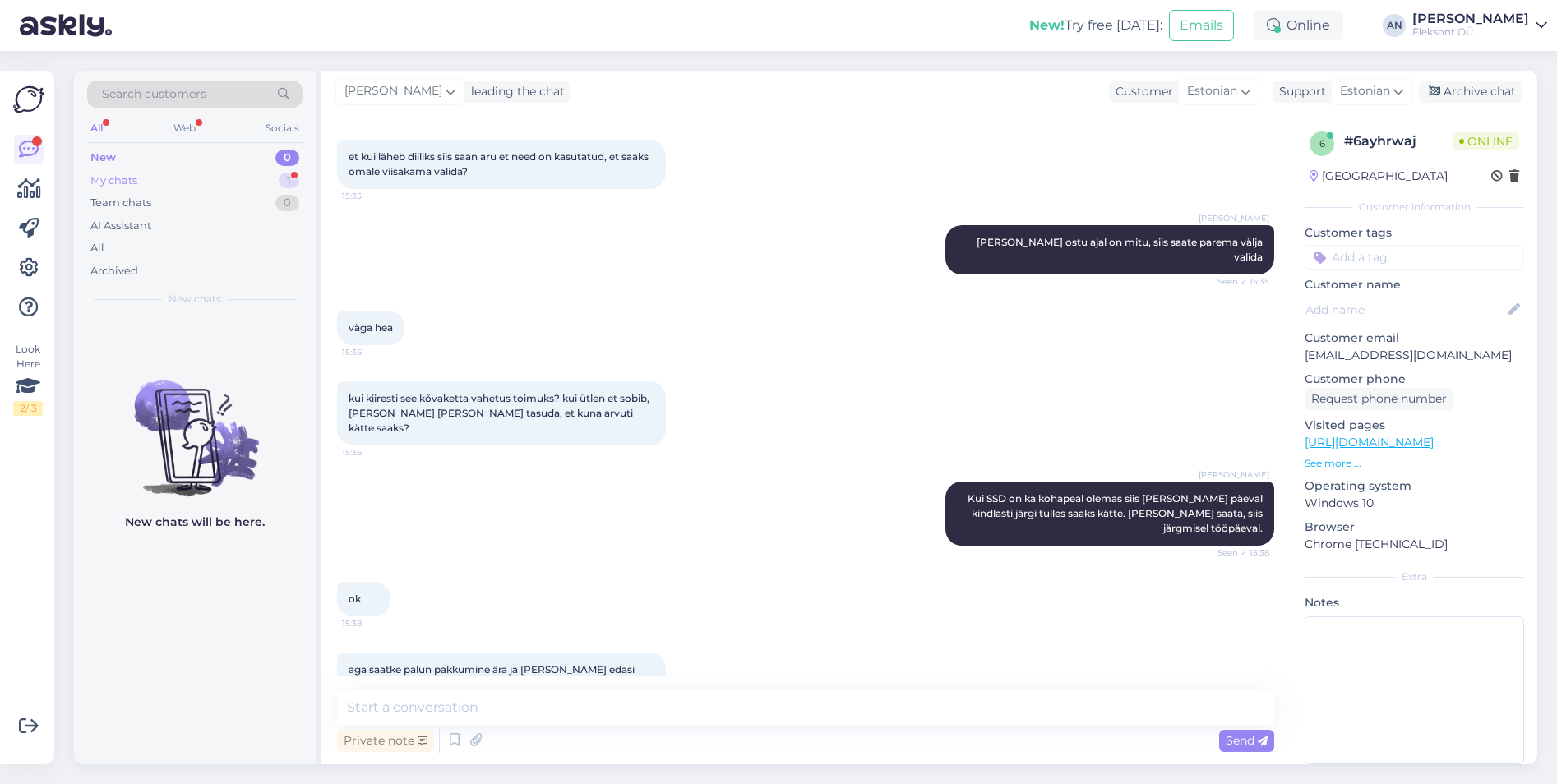
click at [135, 187] on div "My chats" at bounding box center [114, 180] width 47 height 17
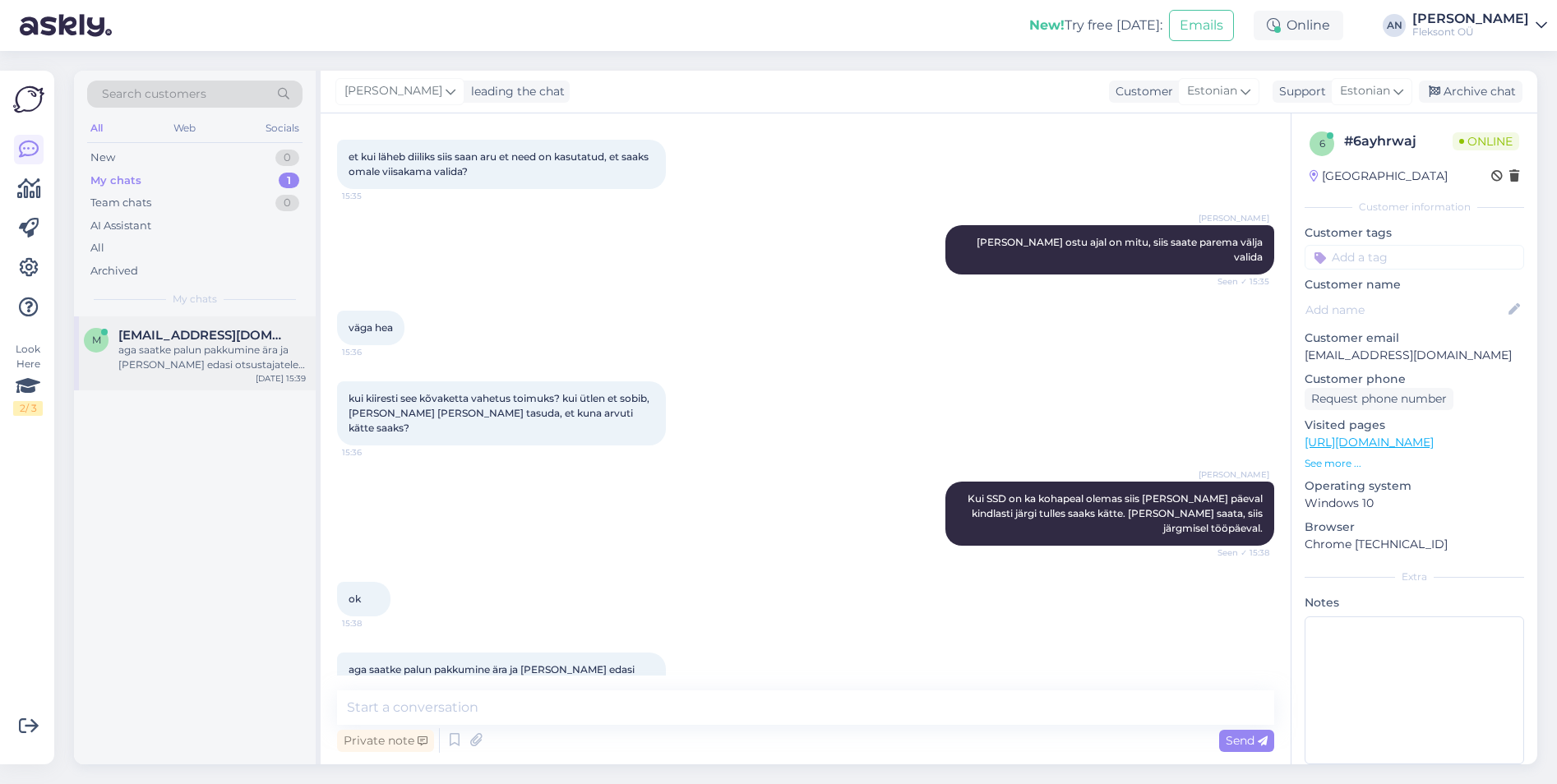
click at [182, 346] on div "aga saatke palun pakkumine ära ja [PERSON_NAME] edasi otsustajatele saata" at bounding box center [211, 357] width 187 height 30
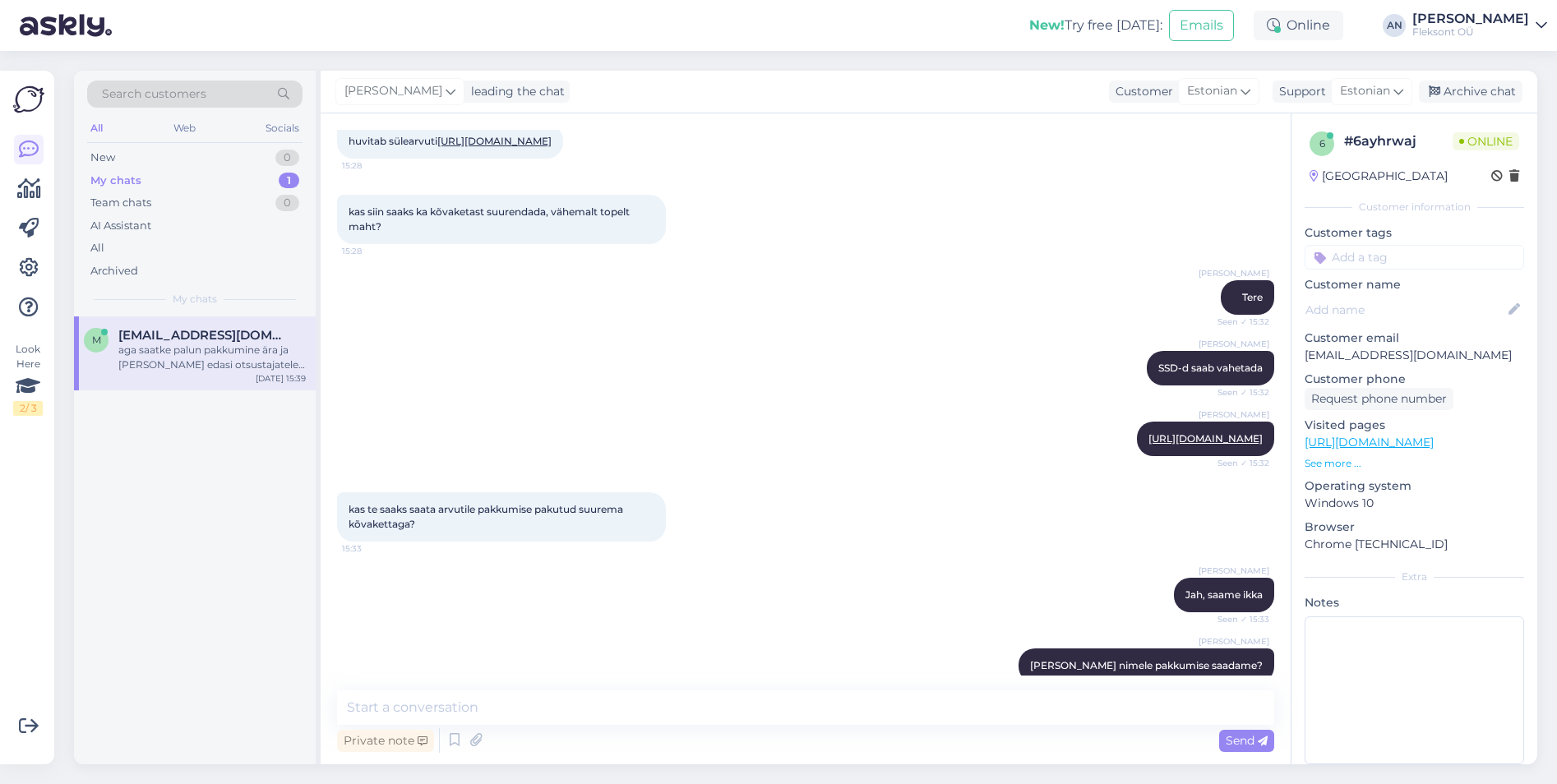
scroll to position [151, 0]
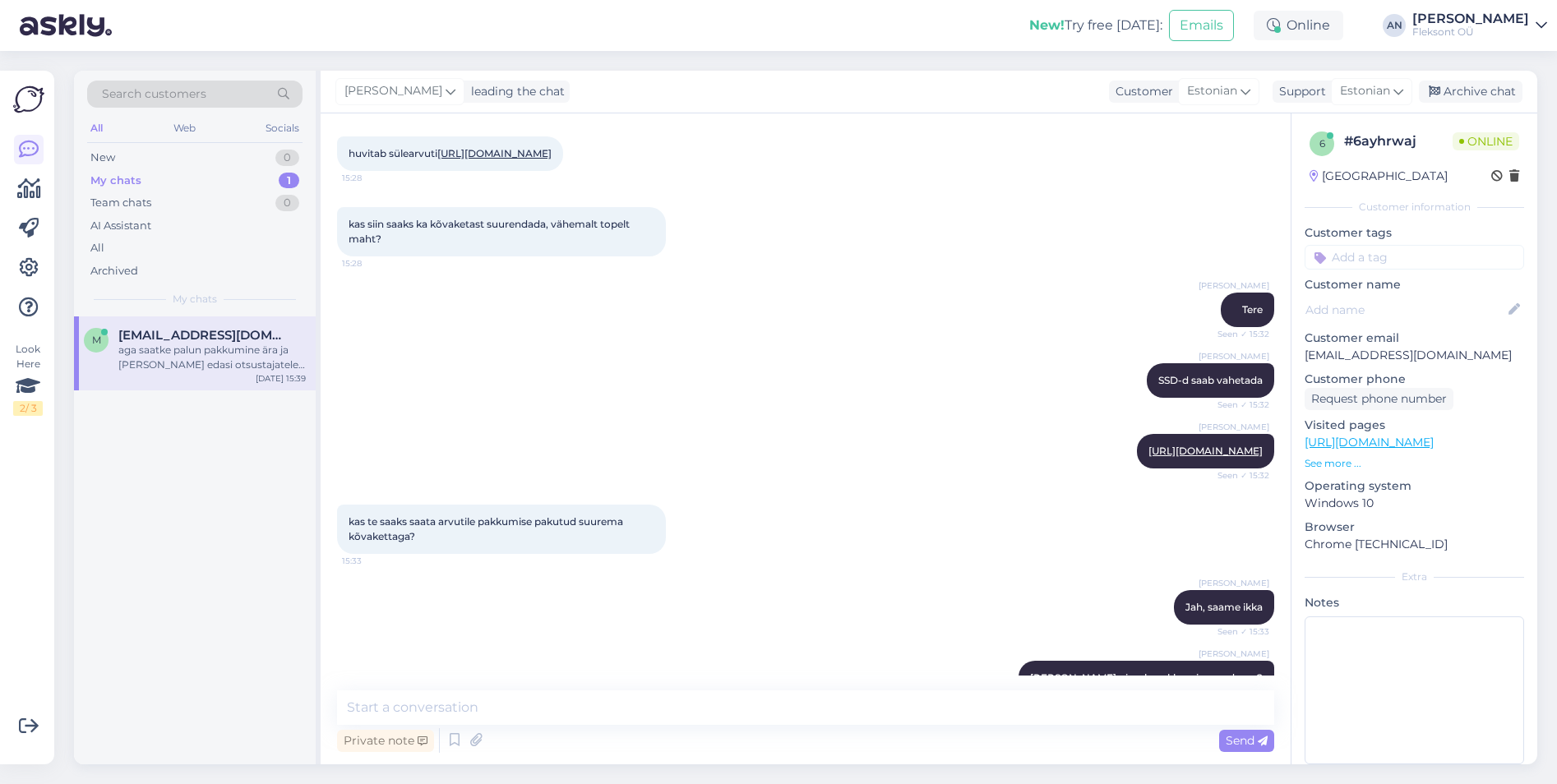
click at [501, 151] on link "[URL][DOMAIN_NAME]" at bounding box center [495, 153] width 114 height 12
drag, startPoint x: 1347, startPoint y: 349, endPoint x: 1302, endPoint y: 354, distance: 45.3
click at [1302, 354] on div "6 # 6ayhrwaj Online [GEOGRAPHIC_DATA] Customer information Customer tags Custom…" at bounding box center [1414, 451] width 246 height 676
copy p "[EMAIL_ADDRESS][DOMAIN_NAME]"
click at [591, 700] on textarea at bounding box center [805, 707] width 937 height 34
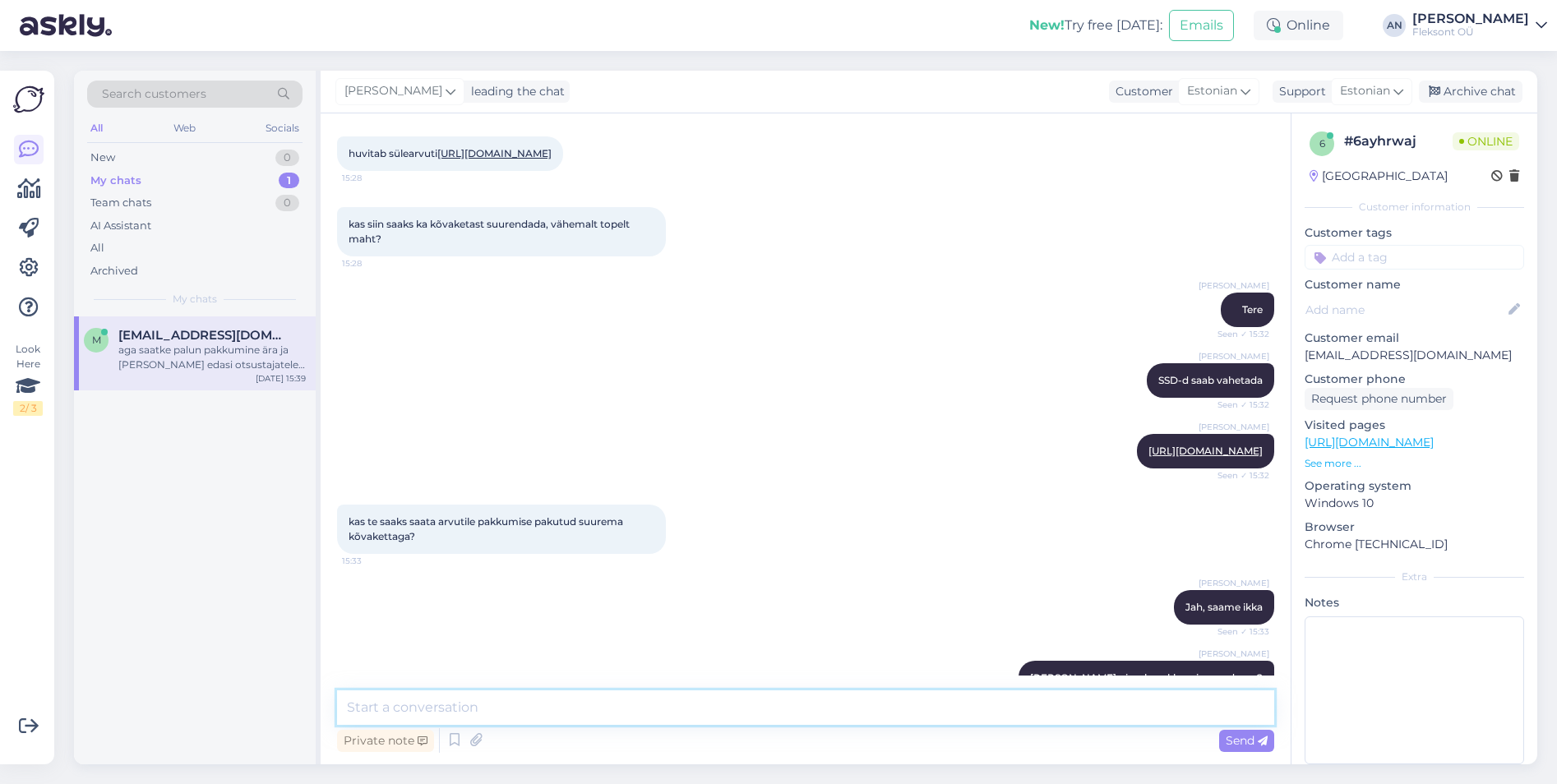
click at [591, 700] on textarea at bounding box center [805, 707] width 937 height 34
click at [166, 355] on div "aga saatke palun pakkumine ära ja [PERSON_NAME] edasi otsustajatele saata" at bounding box center [211, 357] width 187 height 30
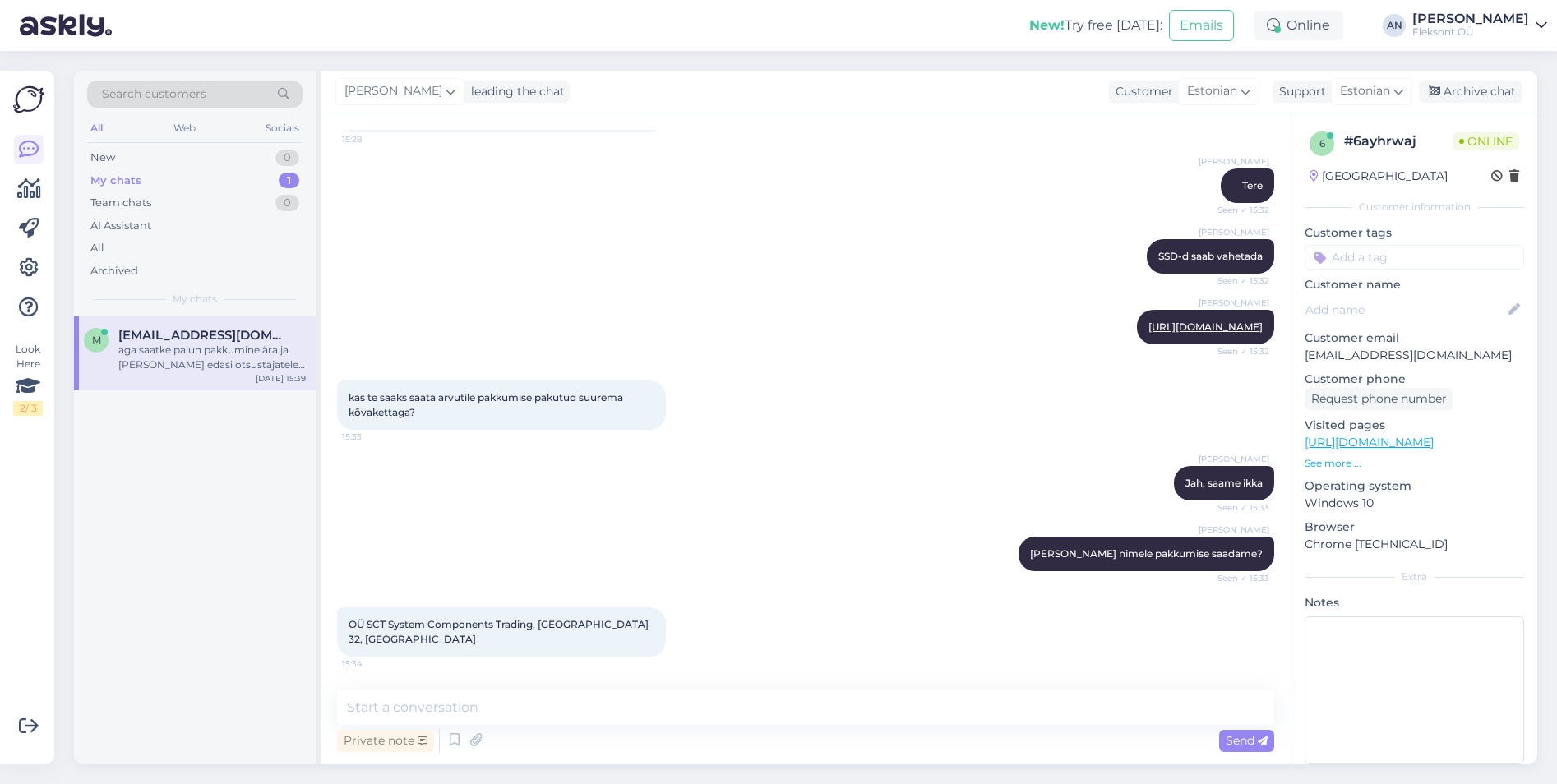
scroll to position [1055, 0]
